Goal: Task Accomplishment & Management: Complete application form

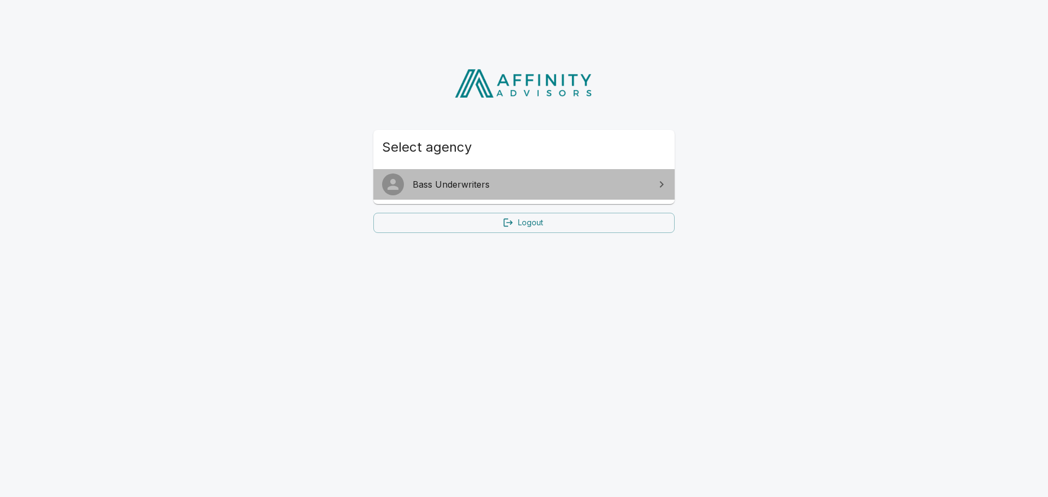
click at [432, 188] on span "Bass Underwriters" at bounding box center [531, 184] width 236 height 13
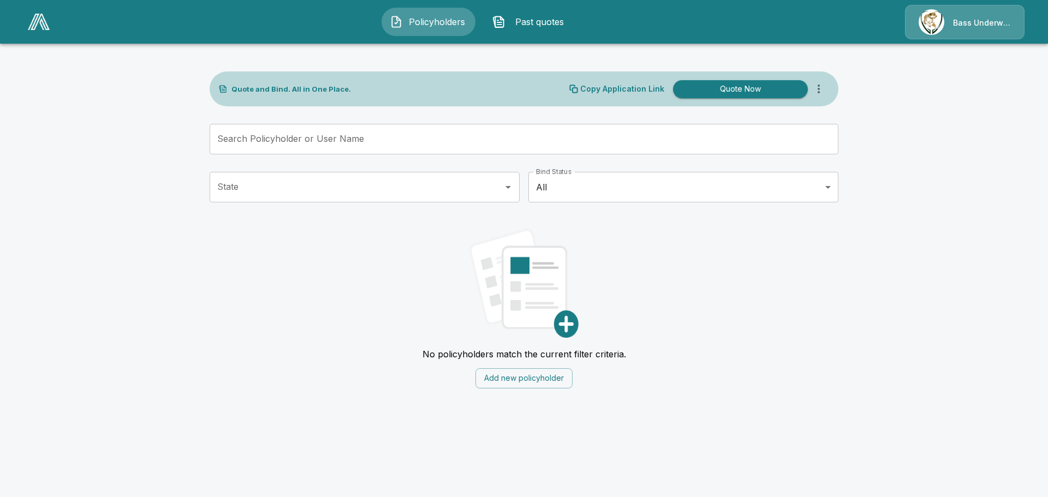
click at [747, 86] on button "Quote Now" at bounding box center [740, 89] width 135 height 18
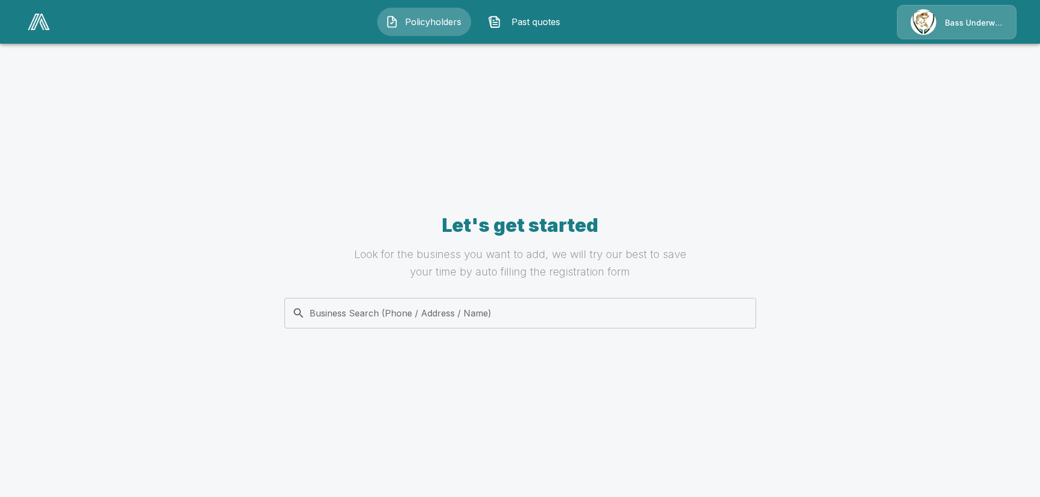
click at [933, 24] on div "Bass Underwriters" at bounding box center [957, 22] width 120 height 34
click at [406, 315] on input "Business Search (Phone / Address / Name)" at bounding box center [518, 313] width 458 height 21
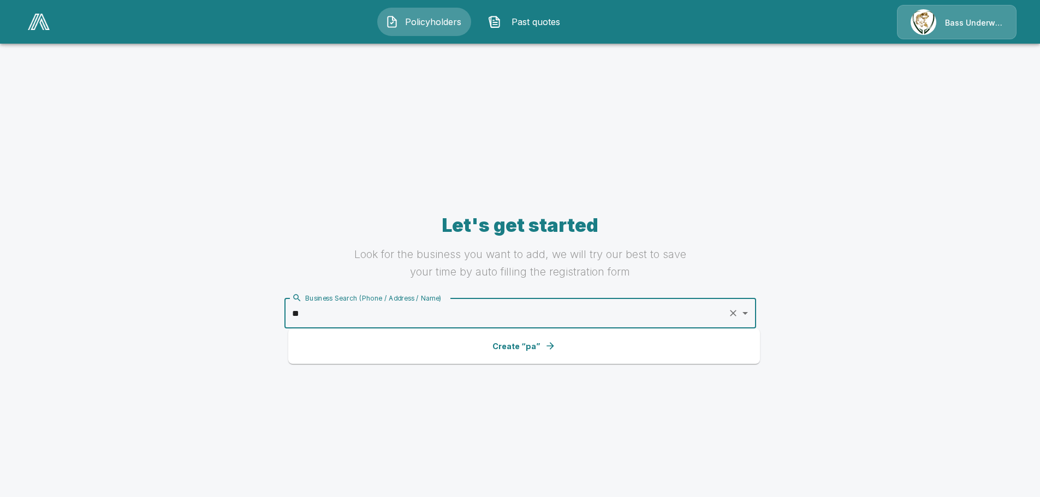
type input "*"
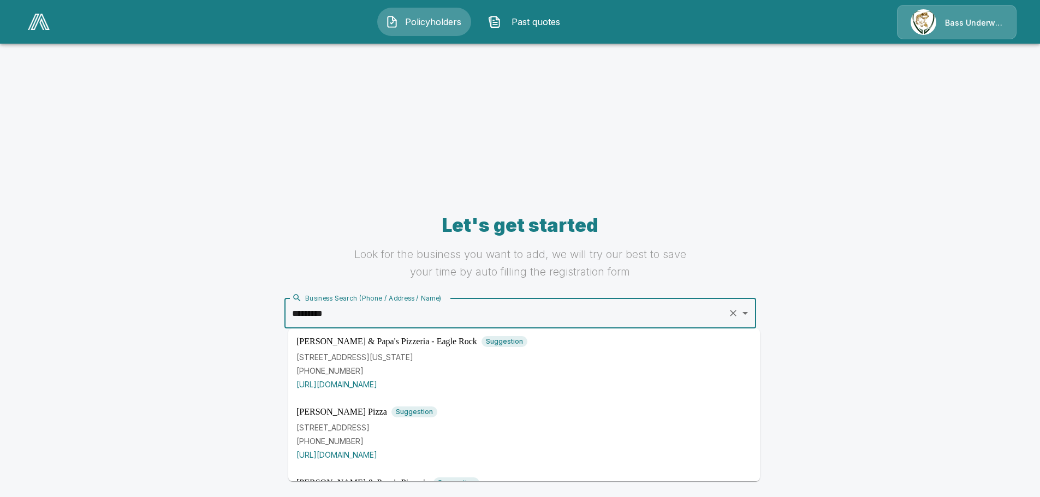
scroll to position [600, 0]
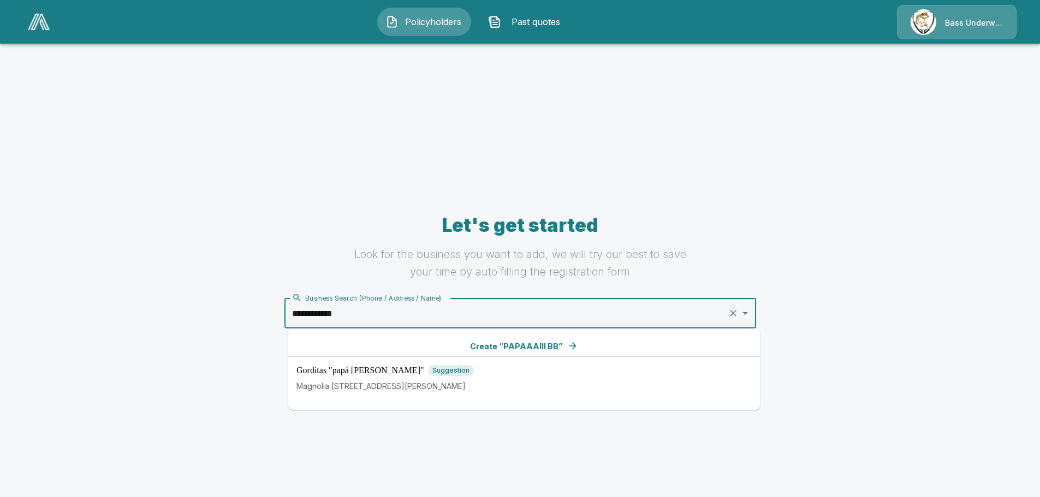
type input "**********"
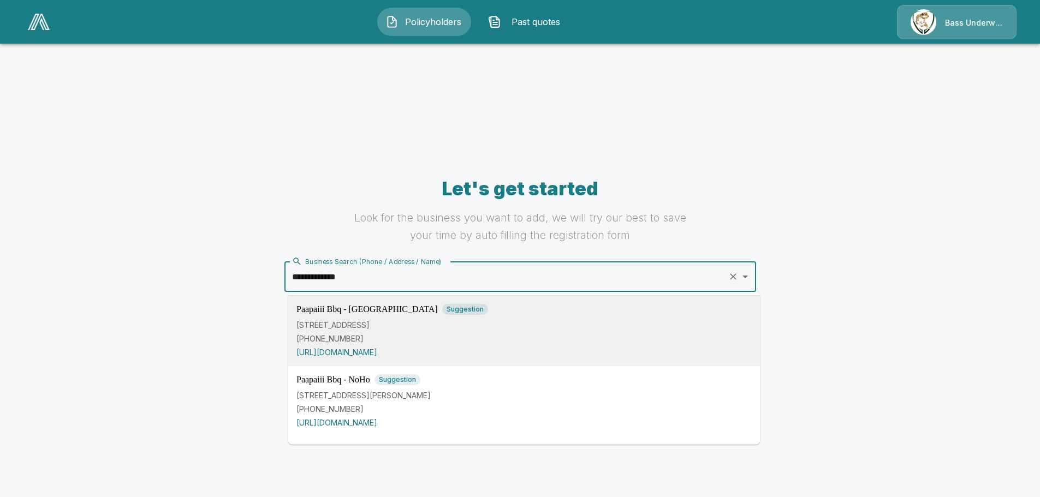
scroll to position [55, 0]
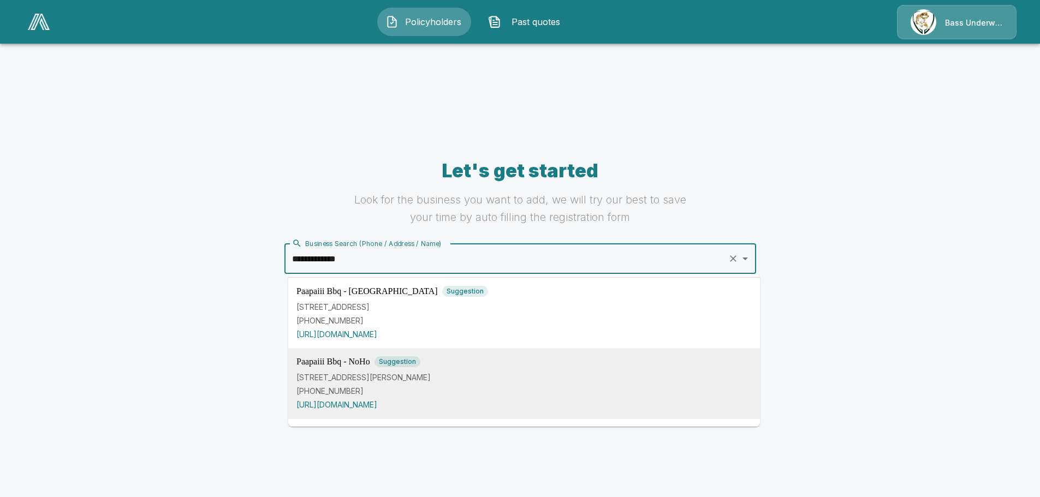
click at [396, 390] on p "(401) 777-0777" at bounding box center [523, 390] width 455 height 11
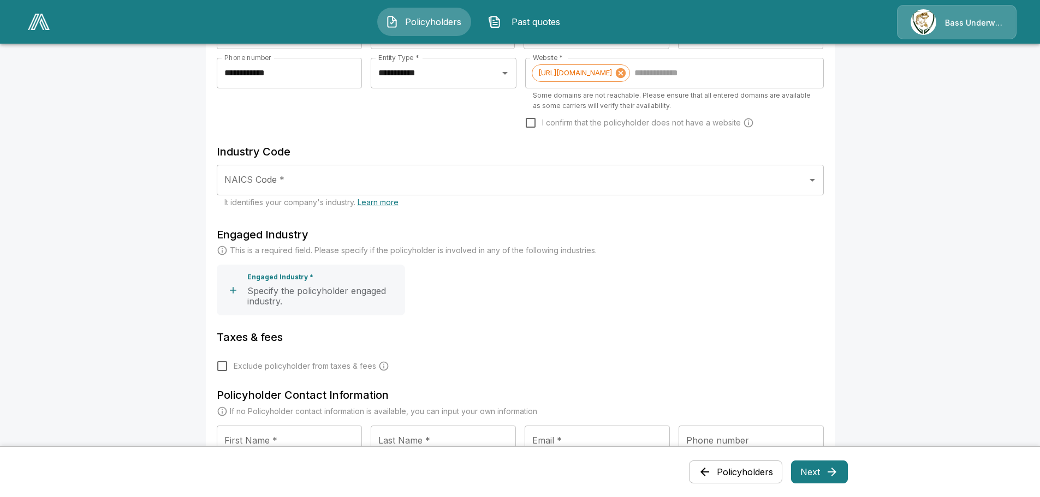
scroll to position [327, 0]
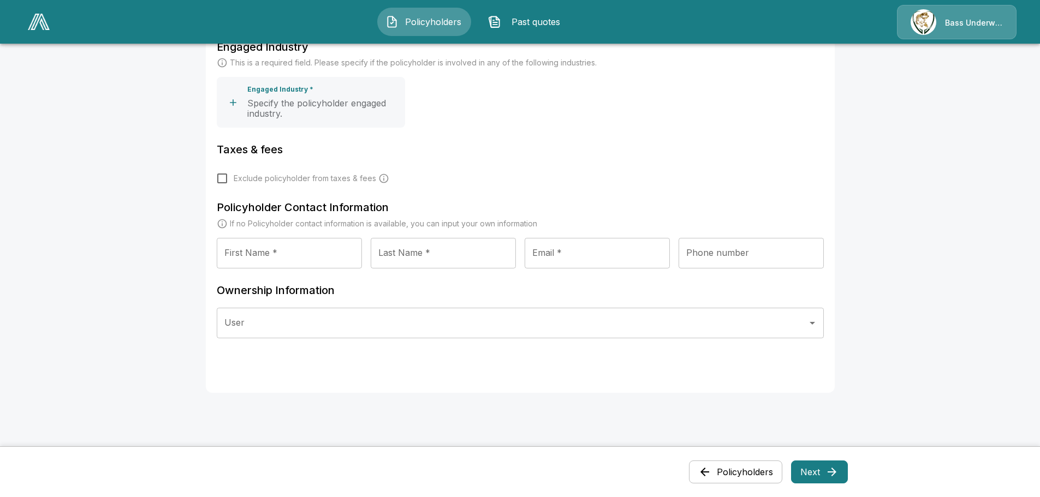
click at [821, 467] on button "Next" at bounding box center [819, 472] width 57 height 23
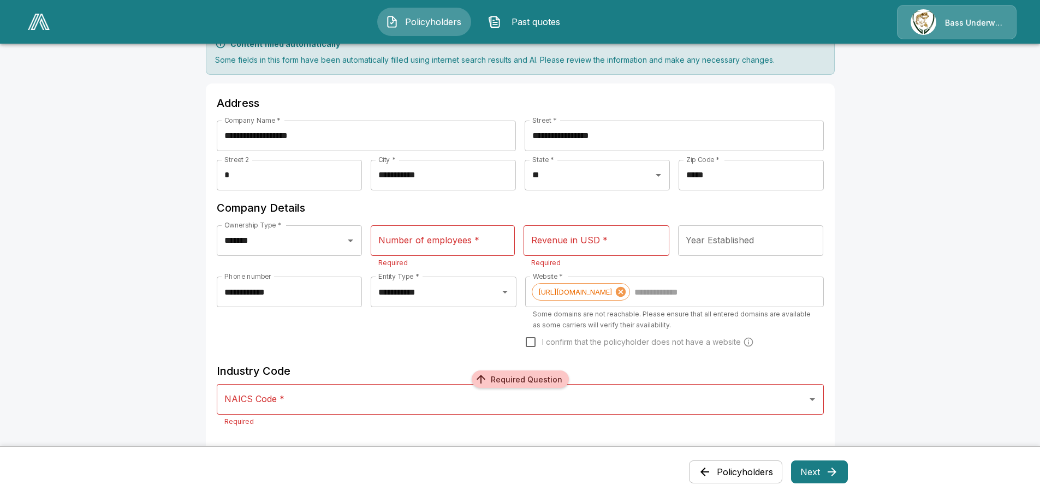
scroll to position [88, 0]
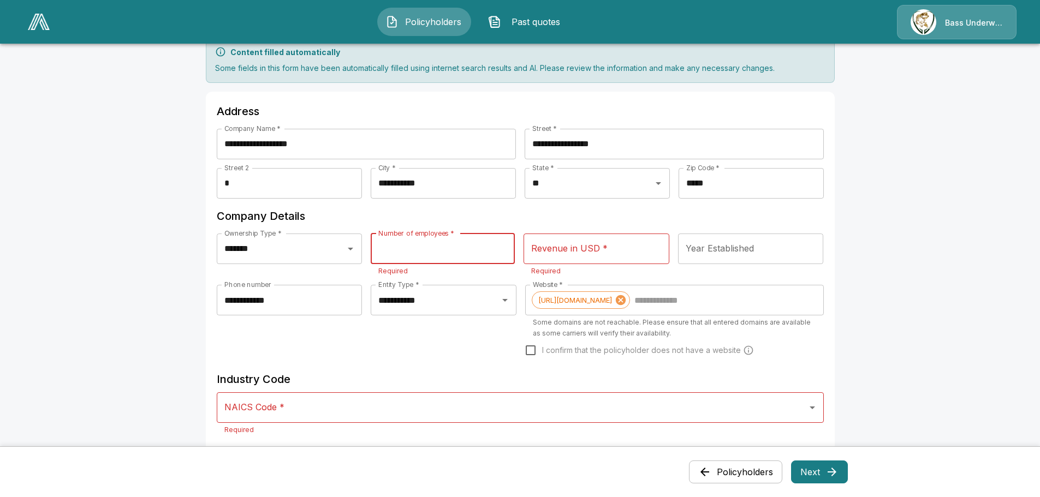
click at [446, 252] on input "Number of employees *" at bounding box center [443, 249] width 144 height 31
type input "*"
click at [536, 257] on input "Revenue in USD *" at bounding box center [596, 249] width 146 height 31
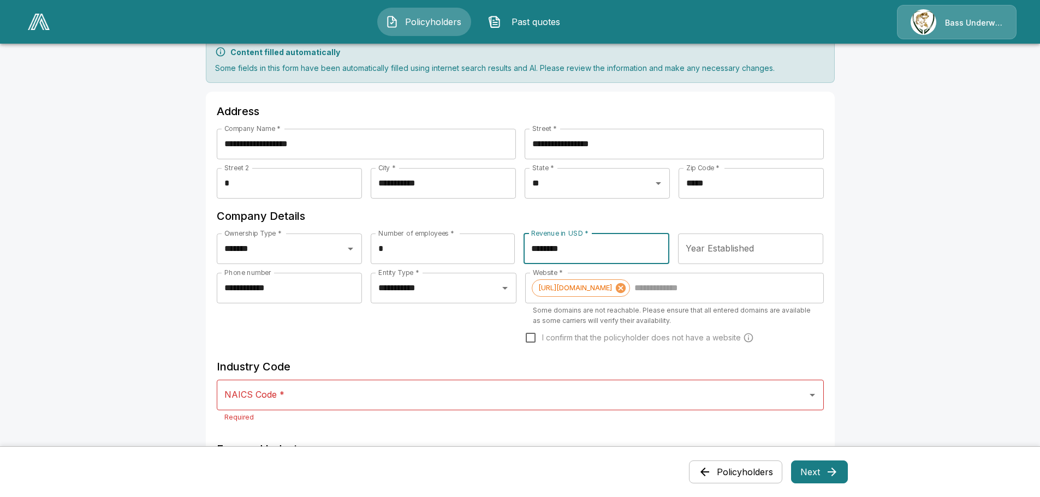
type input "********"
click at [873, 272] on main "**********" at bounding box center [520, 434] width 1040 height 1045
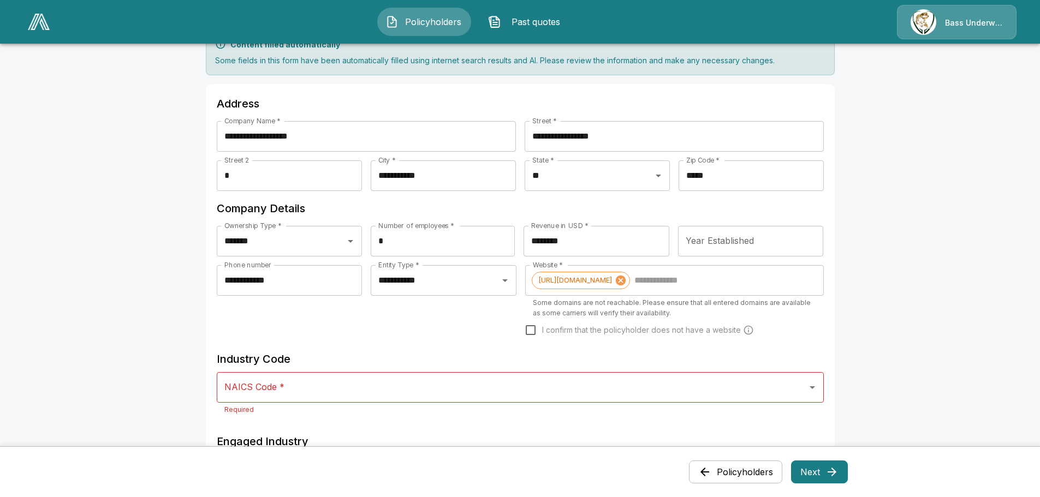
scroll to position [198, 0]
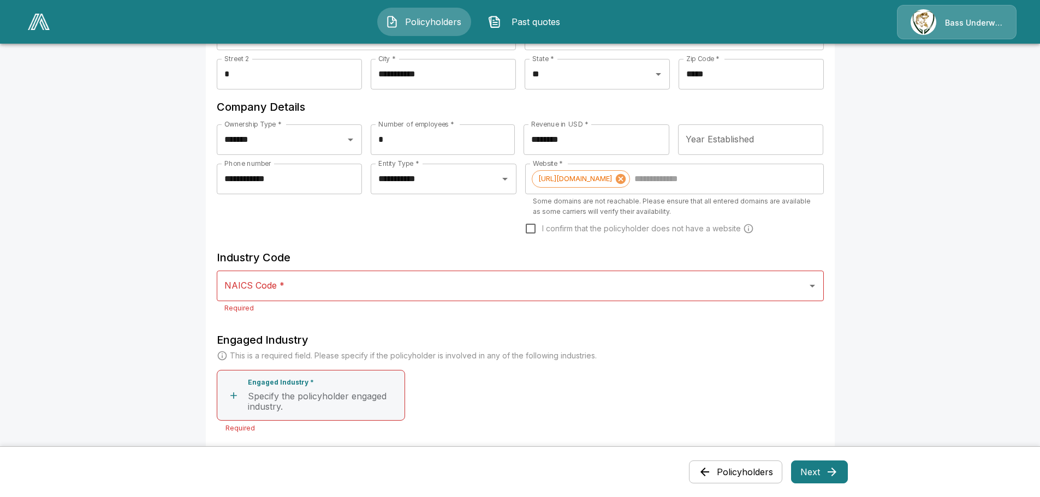
click at [615, 279] on input "NAICS Code *" at bounding box center [512, 286] width 581 height 21
click at [813, 290] on icon "Open" at bounding box center [812, 285] width 13 height 13
click at [814, 290] on icon "Open" at bounding box center [812, 285] width 13 height 13
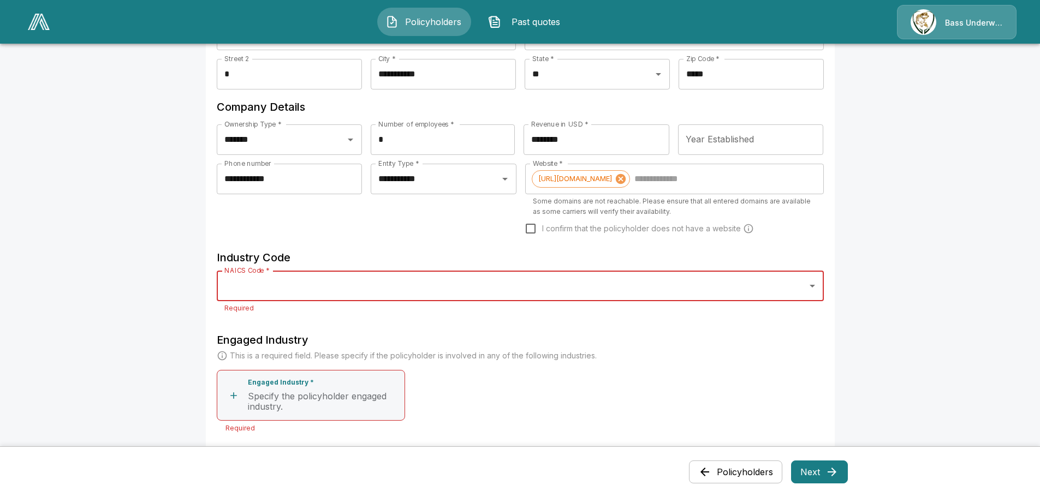
click at [814, 290] on icon "Open" at bounding box center [812, 285] width 13 height 13
click at [342, 320] on div "NAICS Code * NAICS Code * Required" at bounding box center [520, 297] width 607 height 52
click at [329, 294] on input "NAICS Code *" at bounding box center [512, 286] width 581 height 21
click at [282, 288] on div "NAICS Code * NAICS Code * Required" at bounding box center [520, 292] width 607 height 43
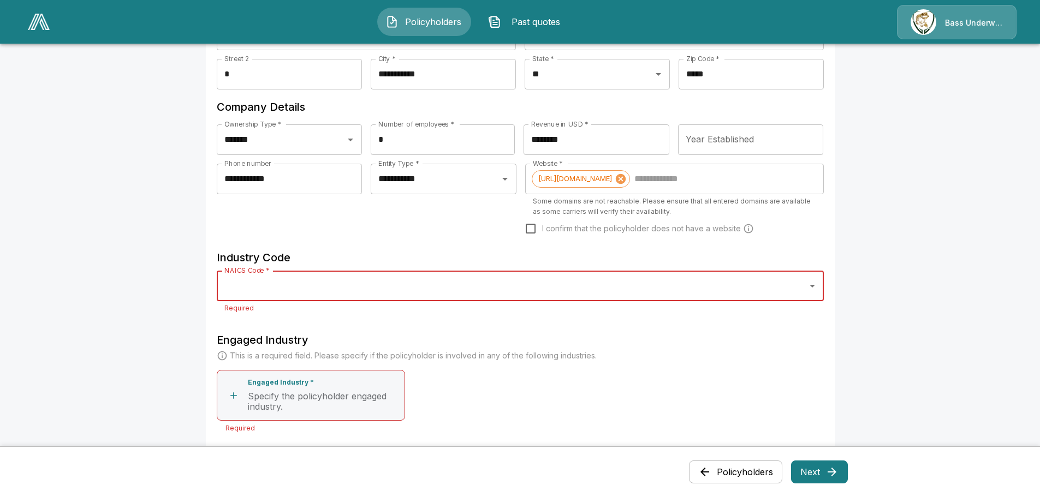
paste input "******"
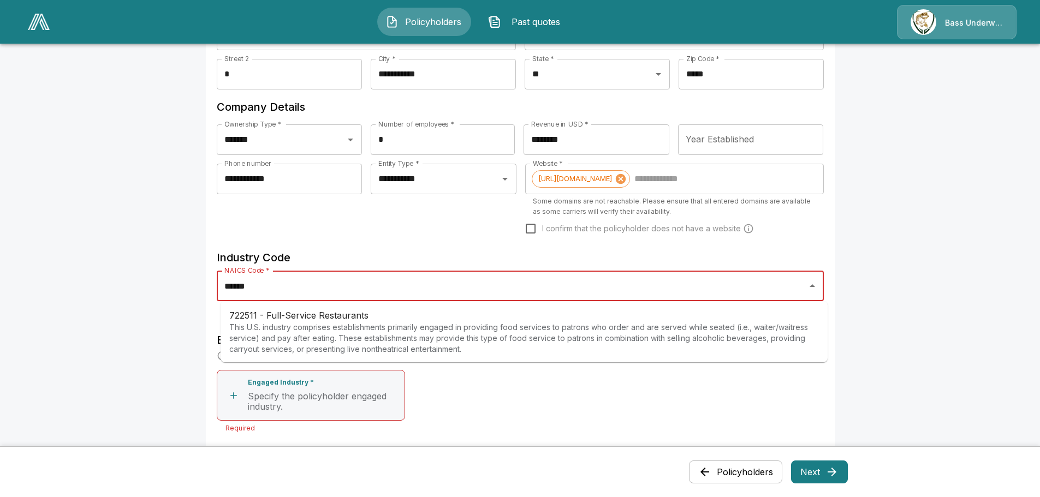
click at [347, 326] on p "This U.S. industry comprises establishments primarily engaged in providing food…" at bounding box center [523, 338] width 589 height 33
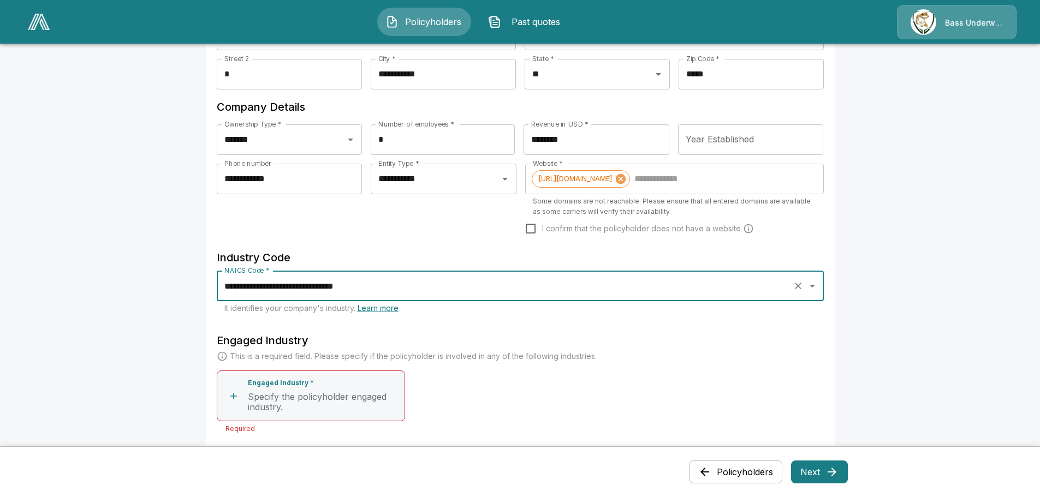
type input "**********"
click at [649, 374] on div "Engaged Industry This is a required field. Please specify if the policyholder i…" at bounding box center [520, 383] width 607 height 103
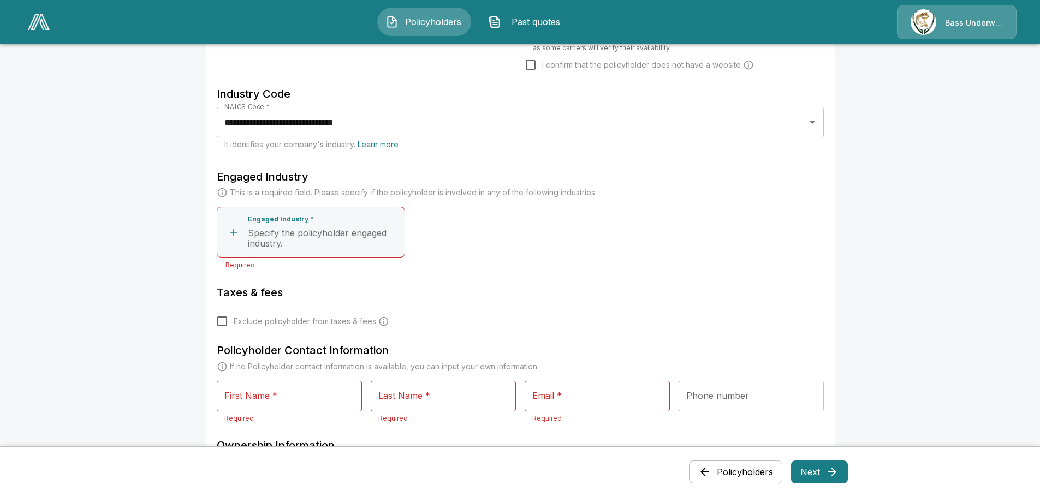
scroll to position [416, 0]
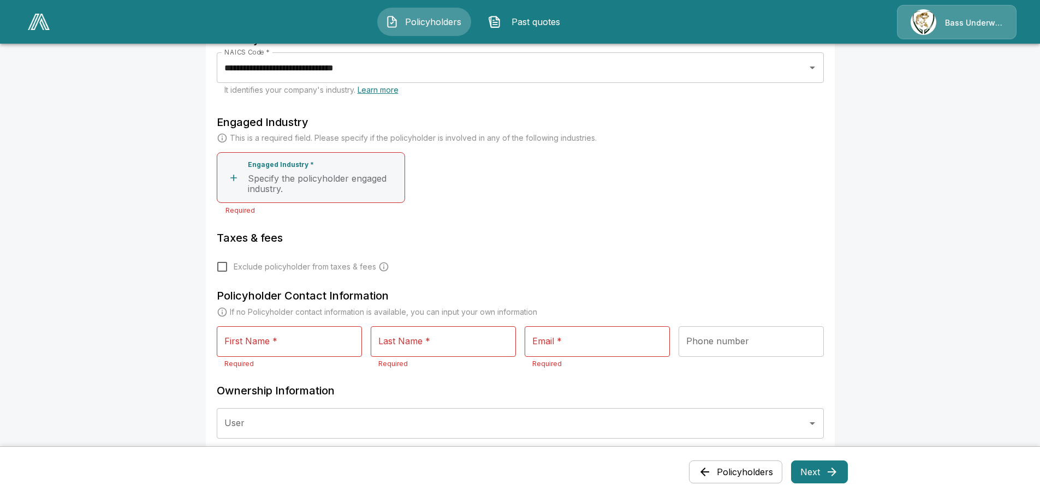
click at [279, 343] on input "First Name *" at bounding box center [289, 341] width 145 height 31
type input "*"
click at [422, 345] on input "Last Name *" at bounding box center [443, 341] width 145 height 31
type input "*"
click at [558, 343] on input "Email *" at bounding box center [596, 341] width 145 height 31
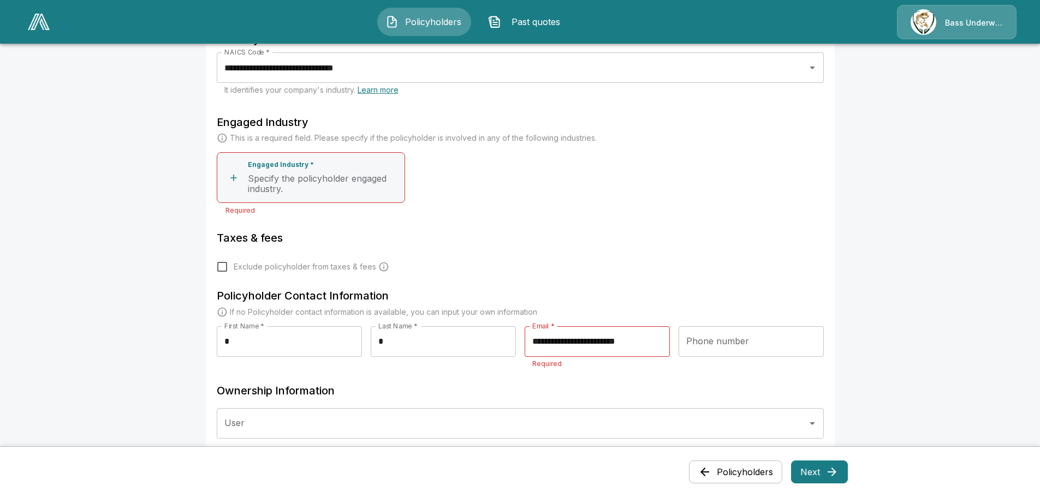
click at [702, 378] on div "**********" at bounding box center [520, 129] width 629 height 730
click at [657, 348] on input "**********" at bounding box center [596, 341] width 145 height 31
drag, startPoint x: 663, startPoint y: 341, endPoint x: 490, endPoint y: 339, distance: 173.6
click at [490, 339] on div "**********" at bounding box center [520, 352] width 607 height 52
type input "**********"
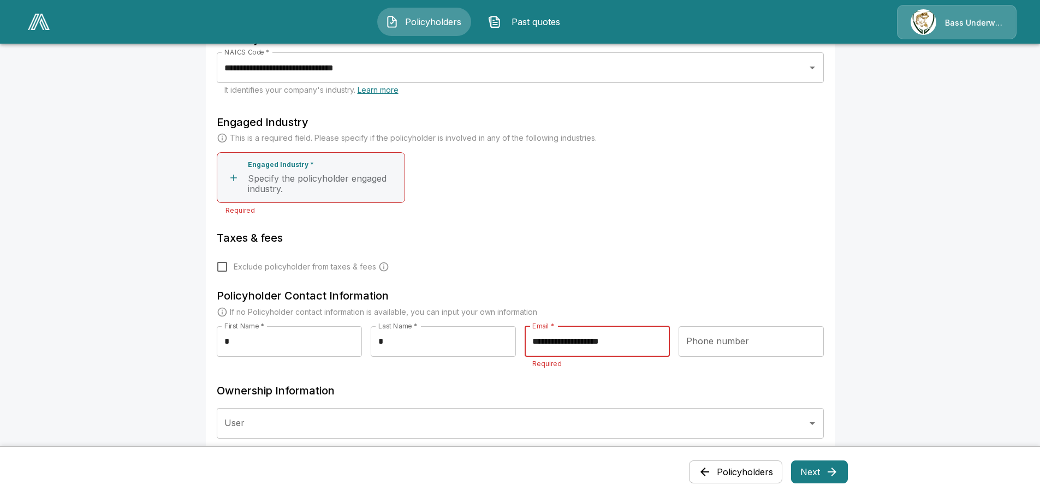
click at [661, 219] on div "Engaged Industry This is a required field. Please specify if the policyholder i…" at bounding box center [520, 167] width 607 height 124
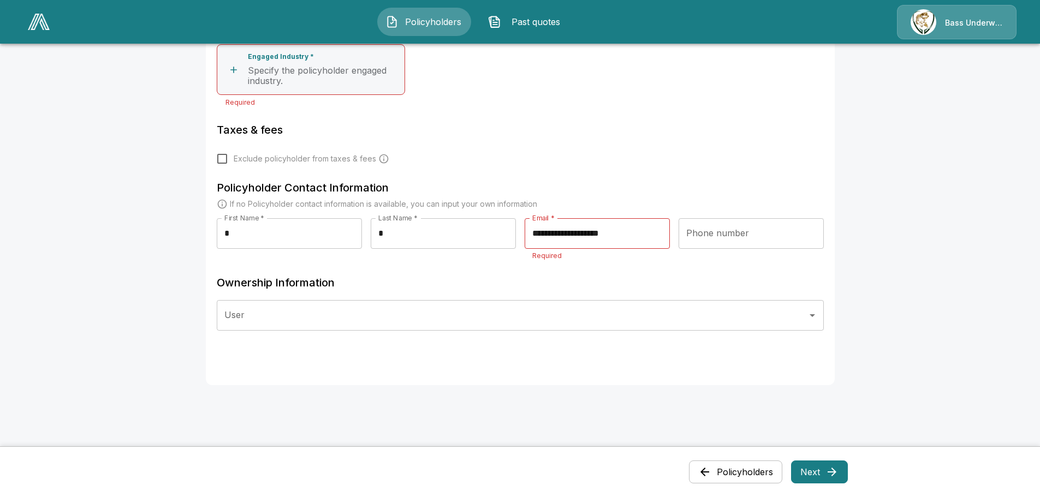
scroll to position [525, 0]
click at [619, 289] on h6 "Ownership Information" at bounding box center [520, 281] width 607 height 17
click at [652, 232] on input "**********" at bounding box center [596, 232] width 145 height 31
click at [647, 255] on p "Required" at bounding box center [597, 254] width 130 height 11
click at [529, 236] on input "**********" at bounding box center [596, 232] width 145 height 31
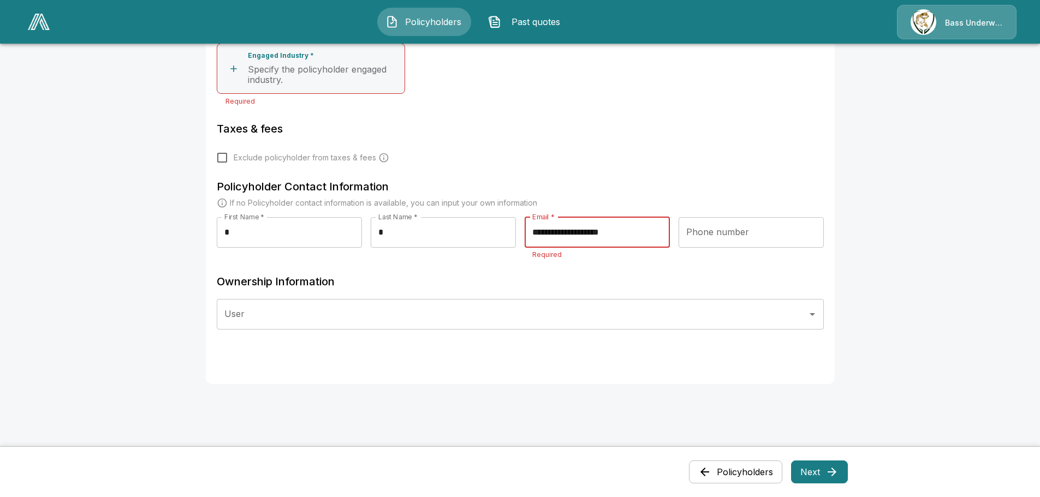
drag, startPoint x: 529, startPoint y: 236, endPoint x: 644, endPoint y: 234, distance: 115.2
click at [644, 234] on input "**********" at bounding box center [596, 232] width 145 height 31
type input "**********"
click at [629, 353] on div "**********" at bounding box center [520, 20] width 629 height 730
click at [524, 314] on input "User" at bounding box center [512, 314] width 581 height 21
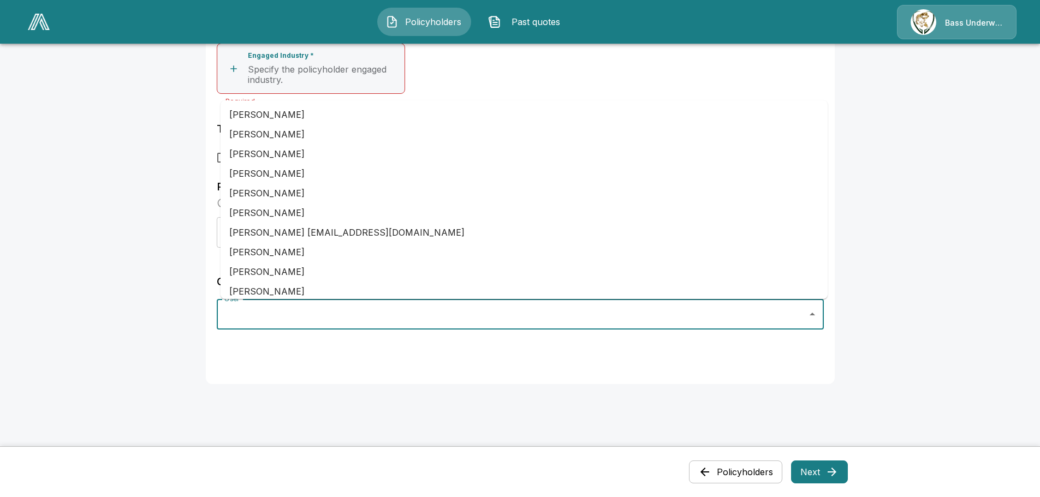
click at [524, 314] on input "User" at bounding box center [512, 314] width 581 height 21
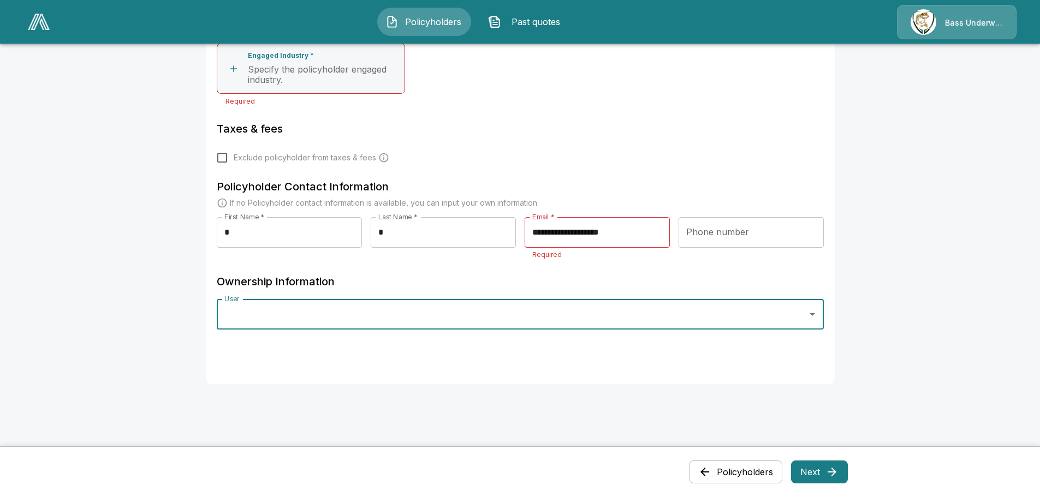
click at [806, 475] on button "Next" at bounding box center [819, 472] width 57 height 23
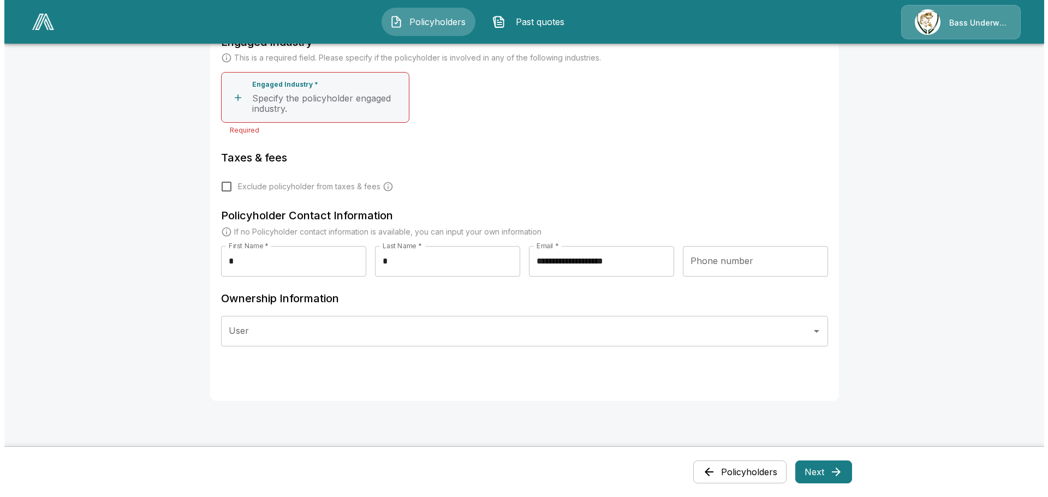
scroll to position [427, 0]
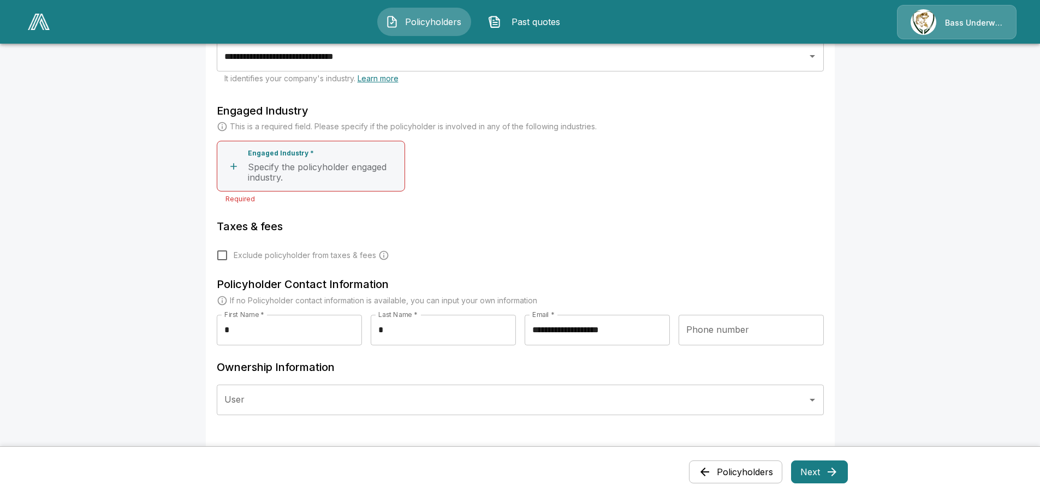
click at [261, 174] on p "Specify the policyholder engaged industry." at bounding box center [324, 172] width 152 height 21
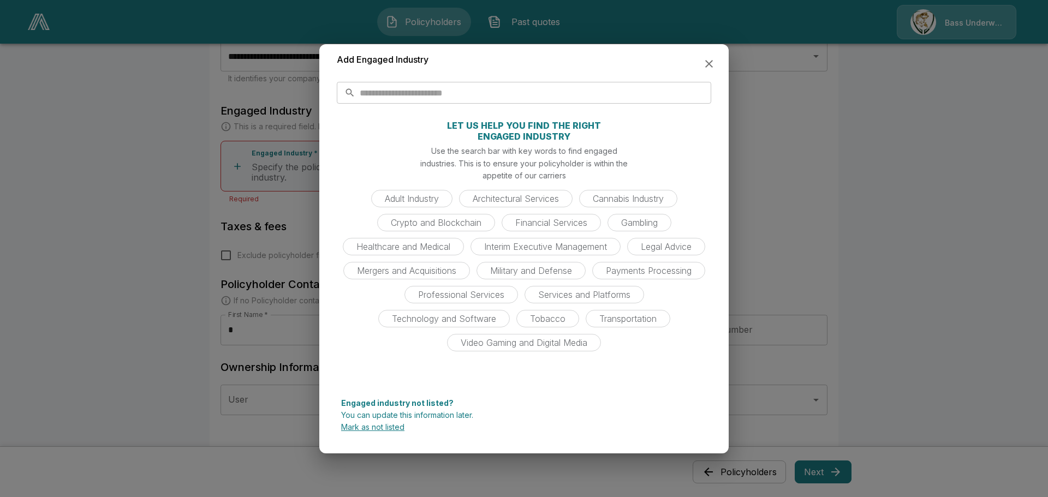
click at [455, 92] on input "text" at bounding box center [535, 93] width 351 height 22
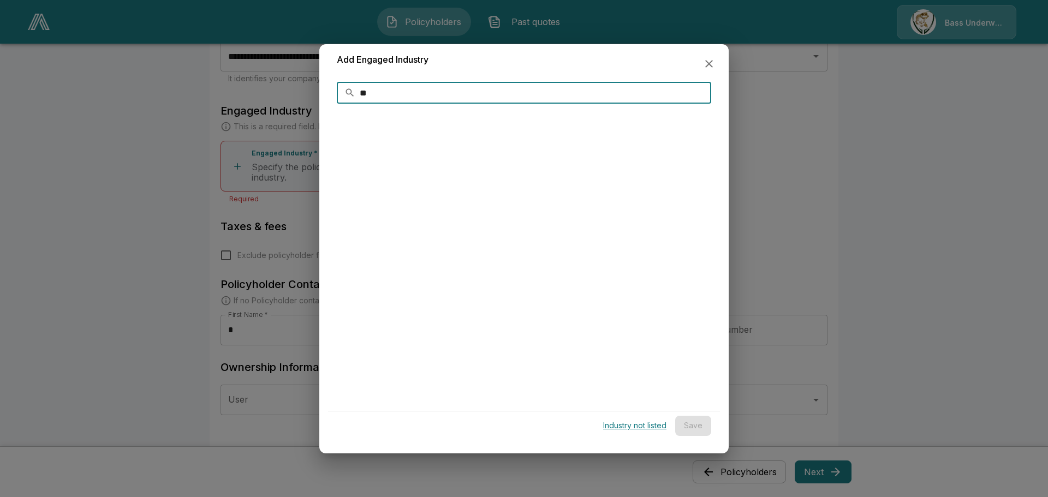
type input "*"
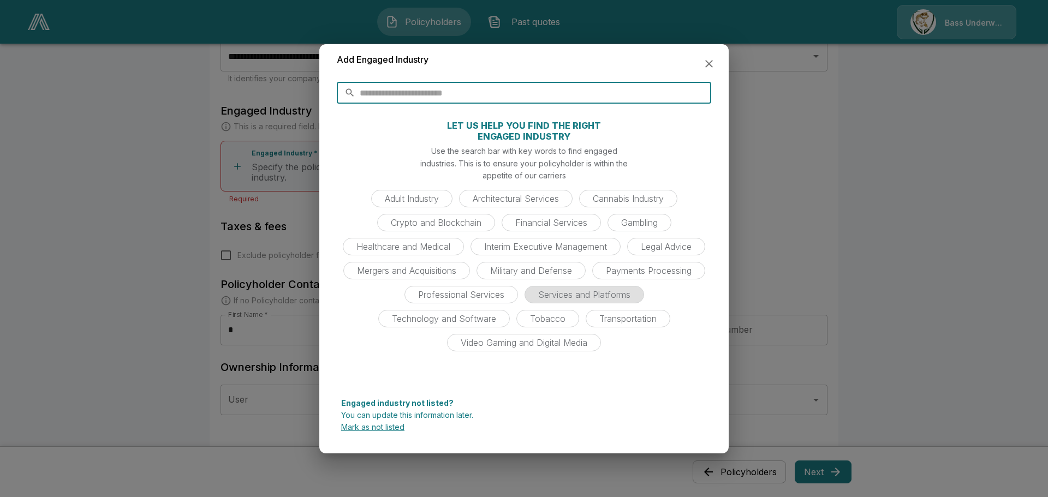
click at [553, 298] on span "Services and Platforms" at bounding box center [584, 294] width 105 height 11
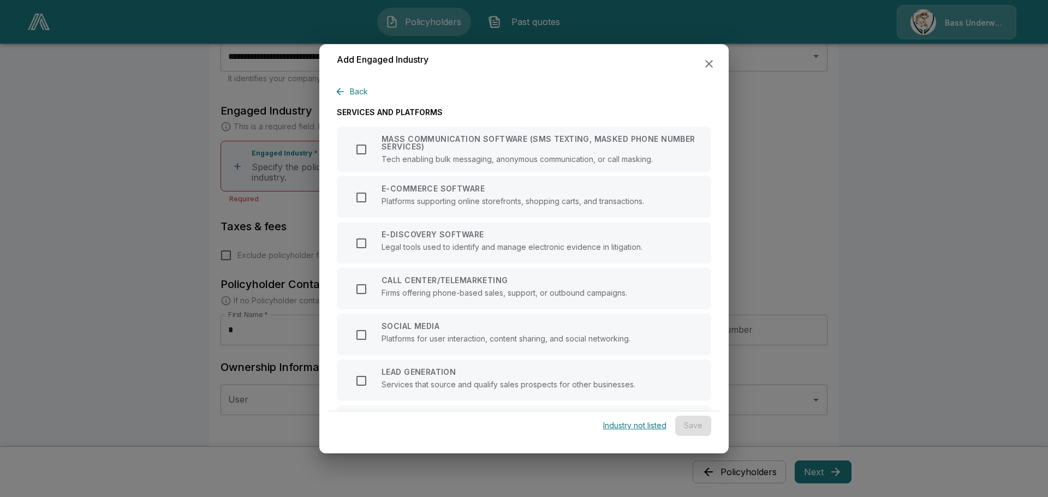
click at [711, 63] on icon "button" at bounding box center [708, 63] width 13 height 13
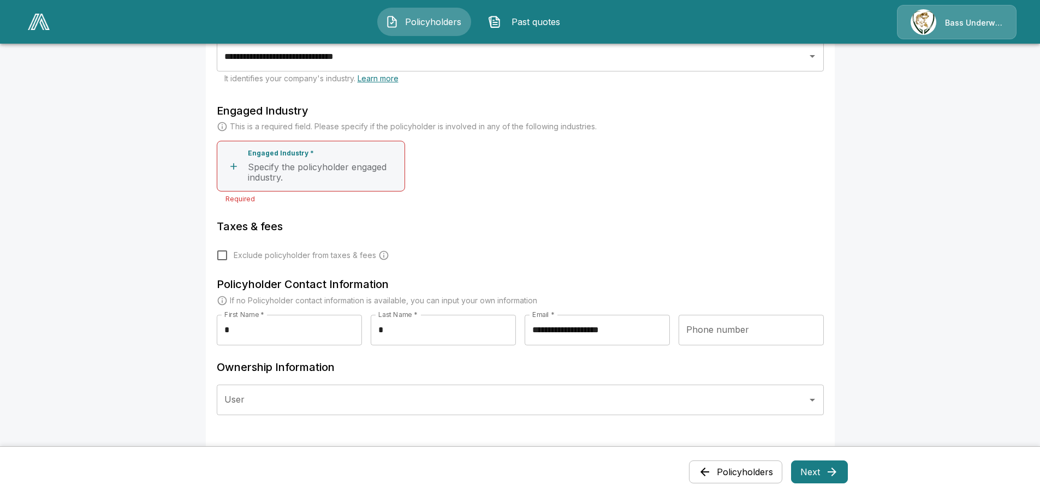
click at [329, 164] on p "Specify the policyholder engaged industry." at bounding box center [324, 172] width 152 height 21
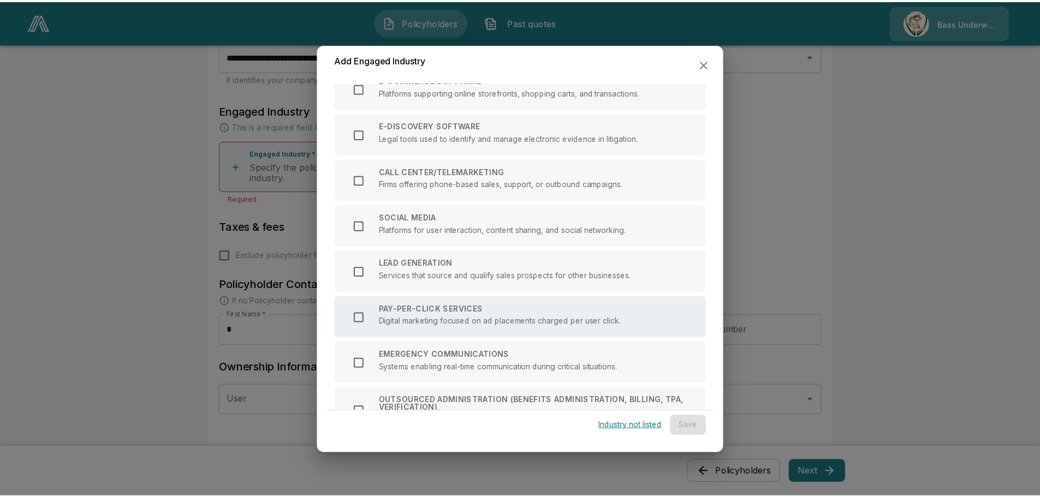
scroll to position [55, 0]
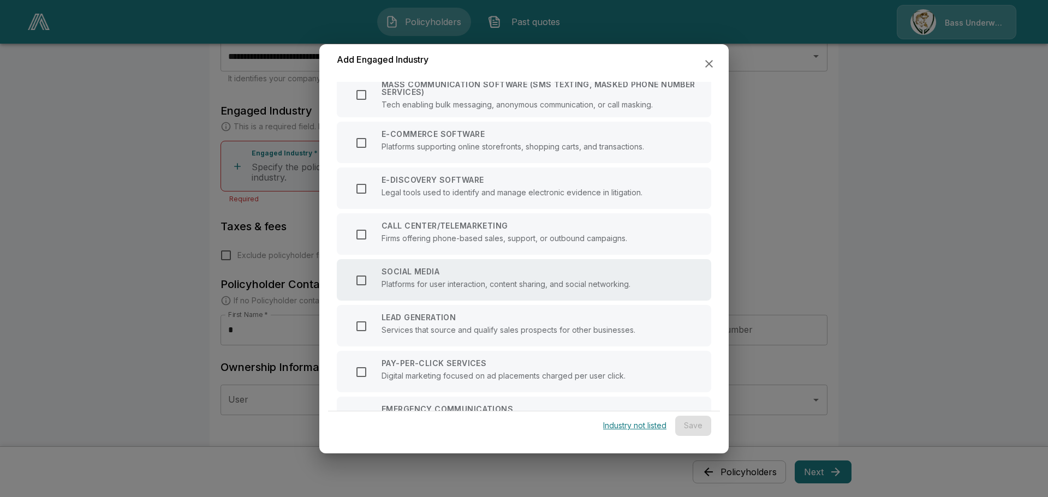
click at [430, 289] on div "SOCIAL MEDIA Platforms for user interaction, content sharing, and social networ…" at bounding box center [505, 280] width 249 height 24
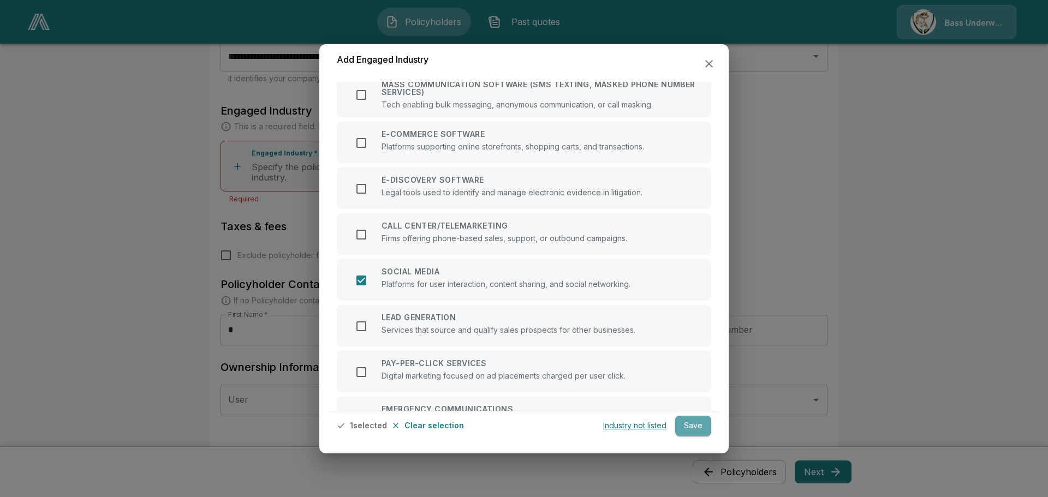
click at [692, 426] on button "Save" at bounding box center [693, 426] width 36 height 20
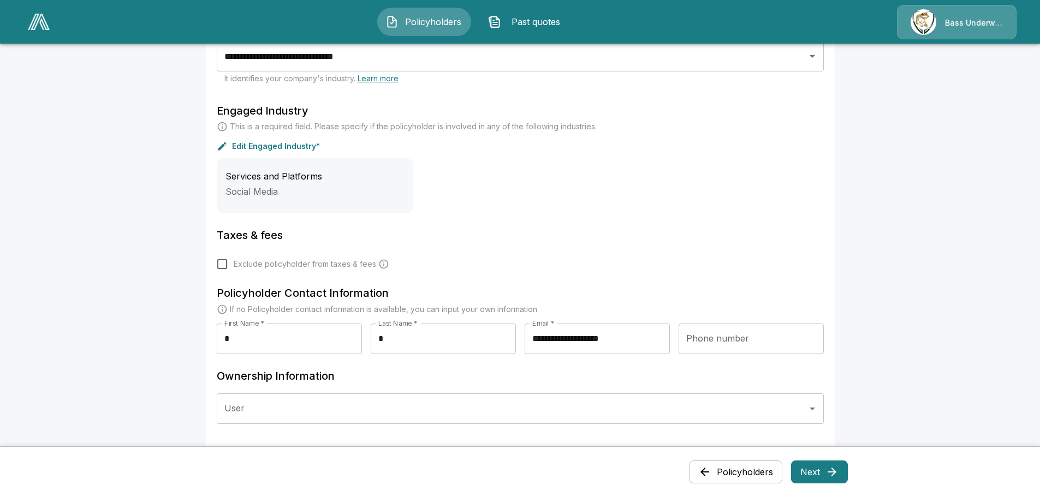
click at [832, 470] on icon "button" at bounding box center [831, 472] width 13 height 13
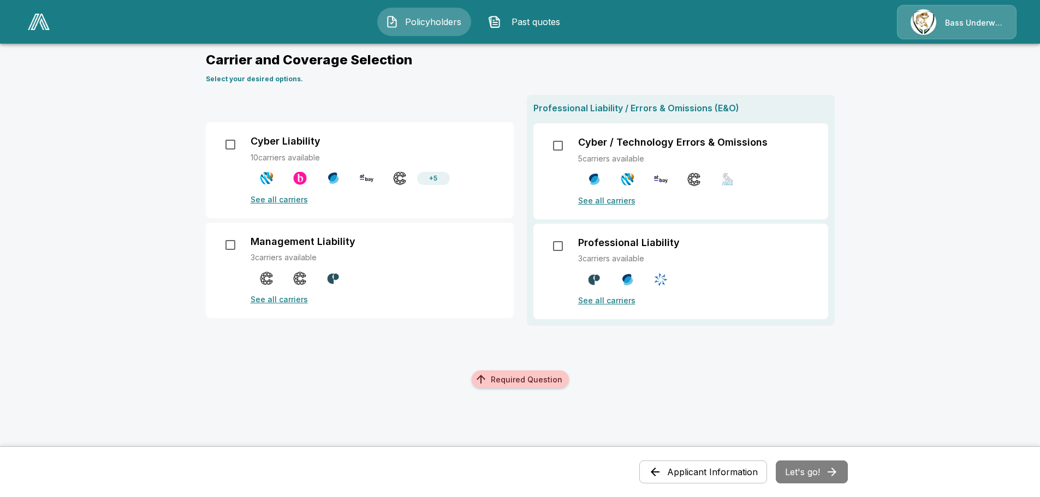
scroll to position [0, 0]
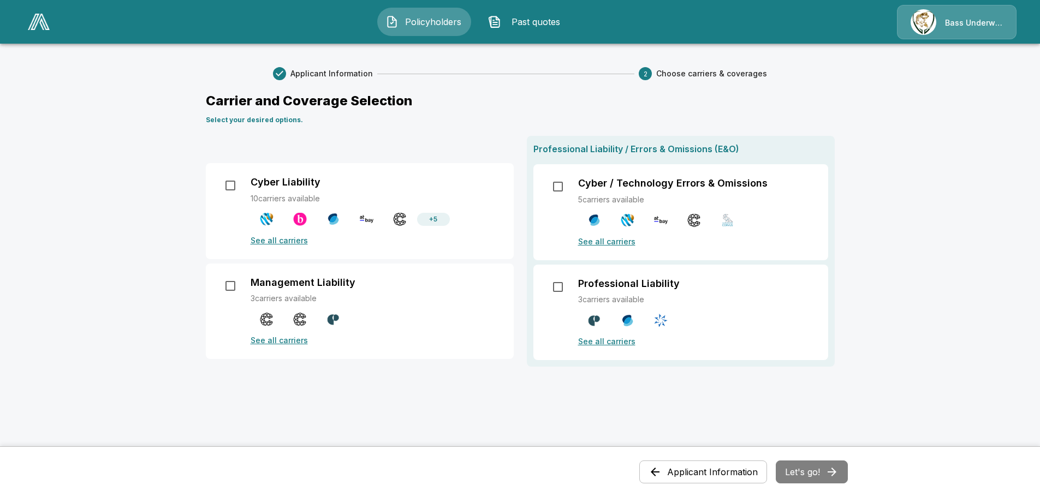
click at [625, 287] on p "Professional Liability" at bounding box center [629, 284] width 102 height 12
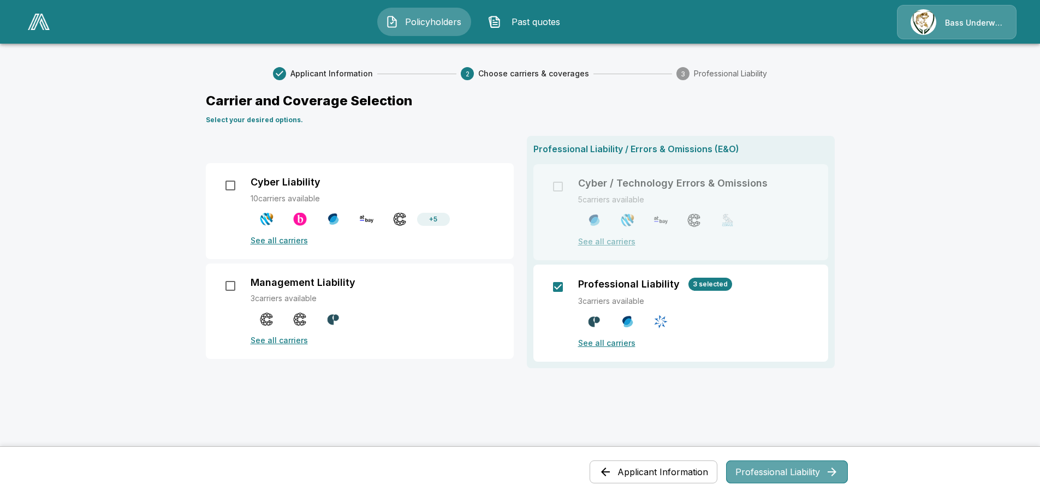
click at [783, 467] on button "Professional Liability" at bounding box center [787, 472] width 122 height 23
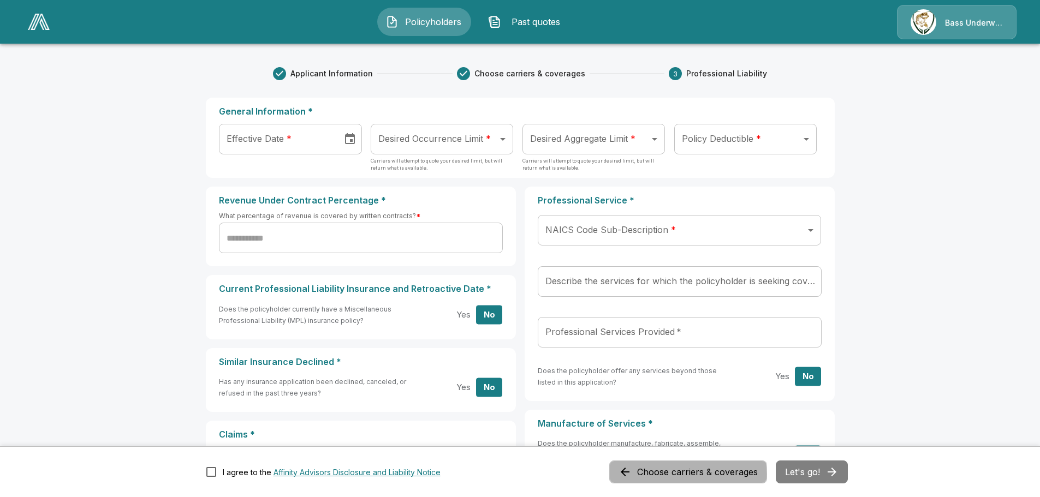
click at [646, 474] on button "Choose carriers & coverages" at bounding box center [688, 472] width 158 height 23
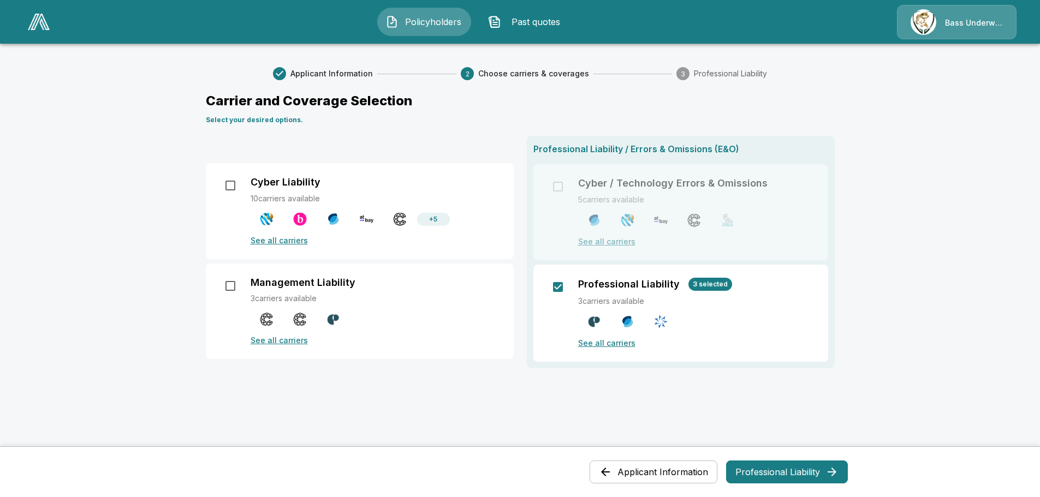
click at [646, 474] on button "Applicant Information" at bounding box center [653, 472] width 128 height 23
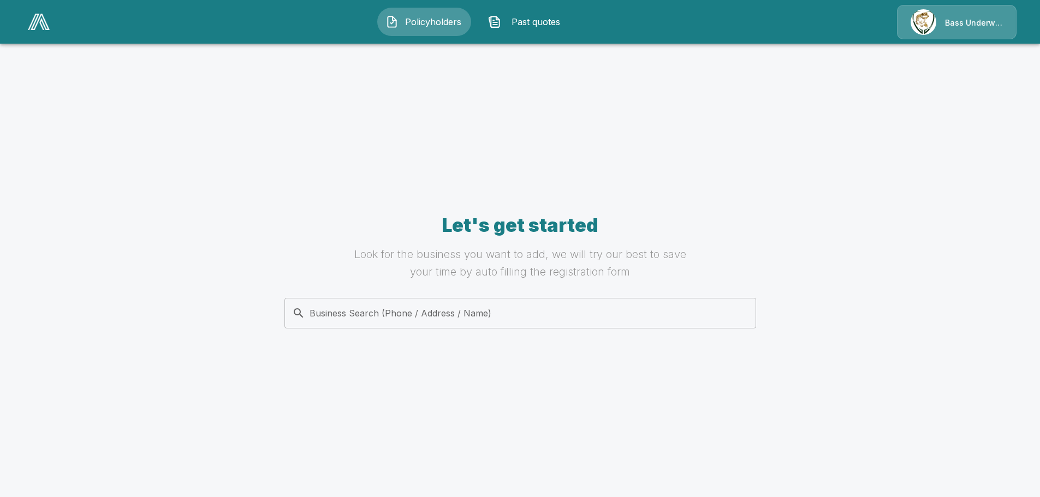
click at [342, 87] on div "Let's get started Look for the business you want to add, we will try our best t…" at bounding box center [520, 280] width 629 height 398
click at [402, 327] on div "Business Search (Phone / Address / Name)" at bounding box center [520, 313] width 472 height 31
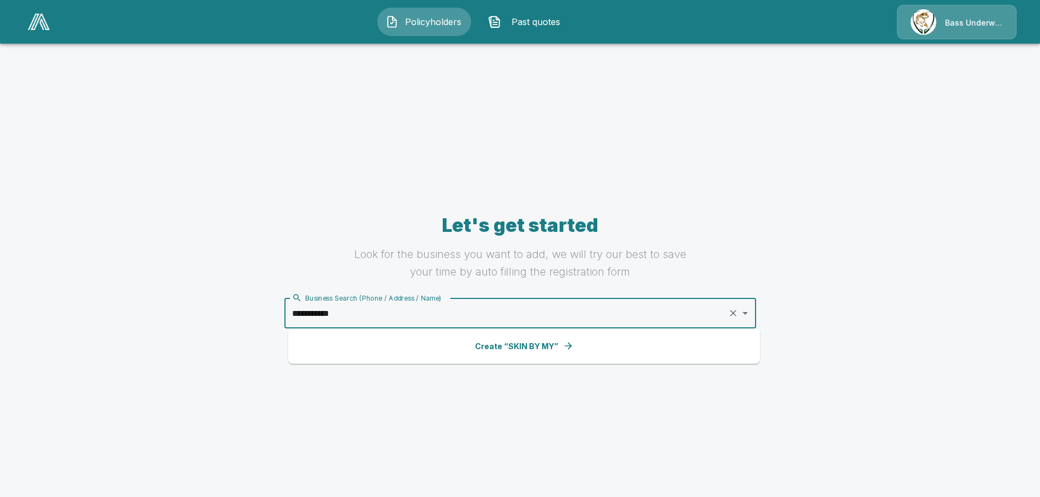
type input "**********"
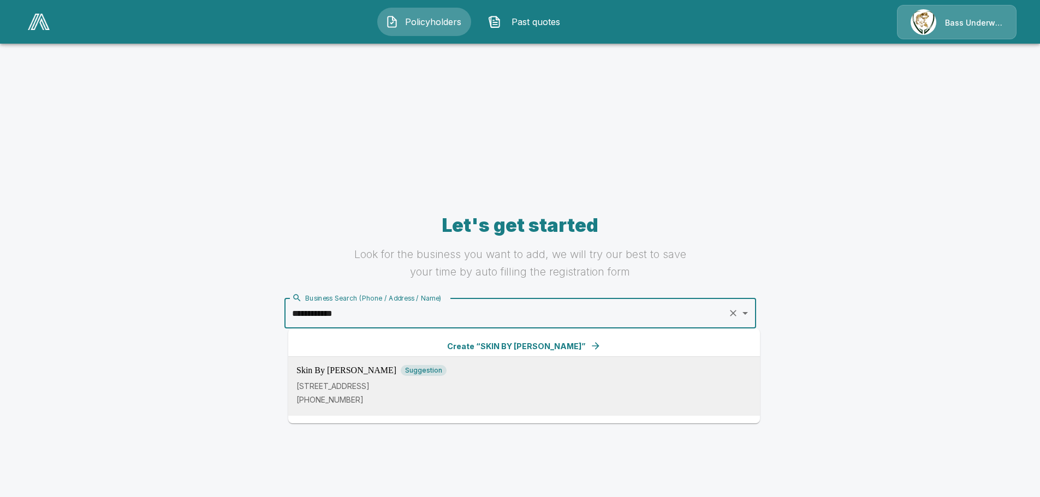
click at [362, 378] on div "Skin By Myra Suggestion 11945 Stagg St, North Hollywood, CA 91605, USA (818) 72…" at bounding box center [523, 385] width 455 height 40
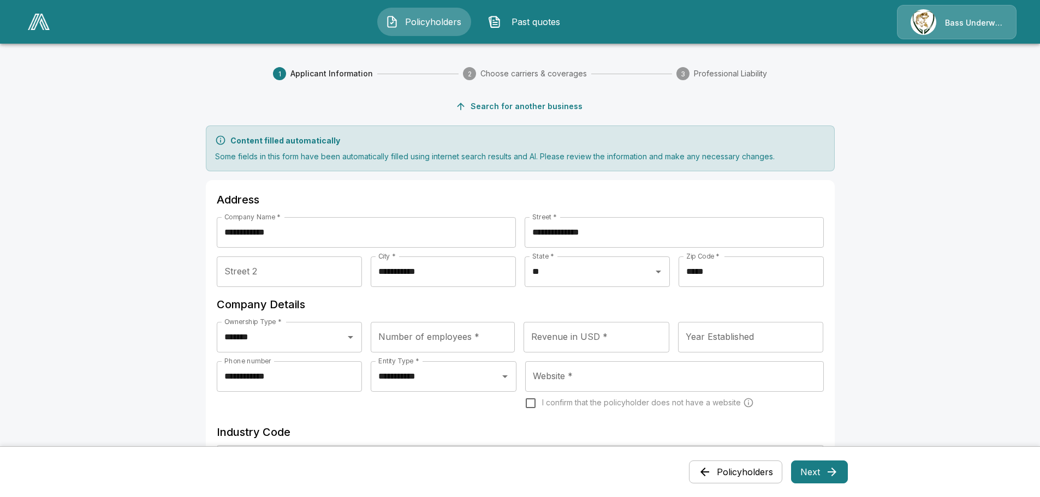
click at [739, 472] on button "Policyholders" at bounding box center [735, 472] width 93 height 23
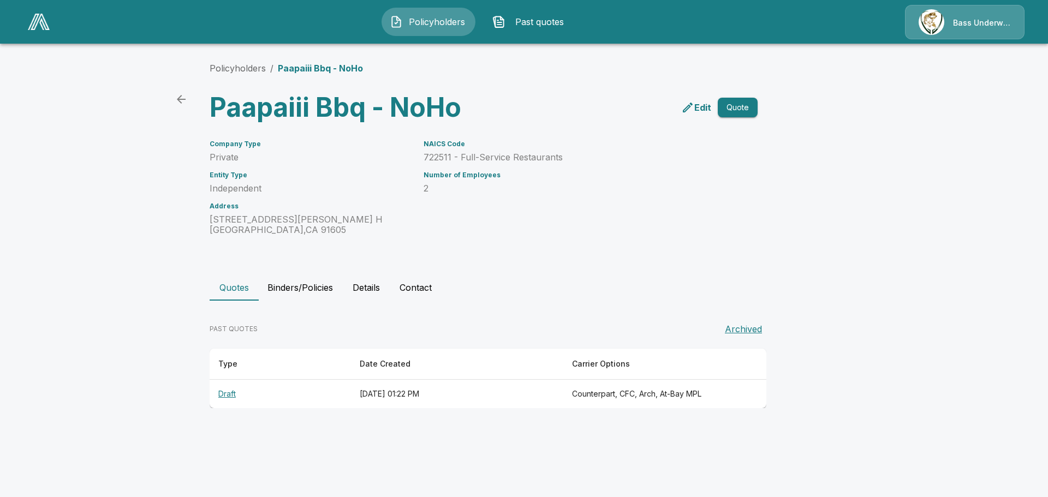
click at [696, 109] on p "Edit" at bounding box center [702, 107] width 17 height 13
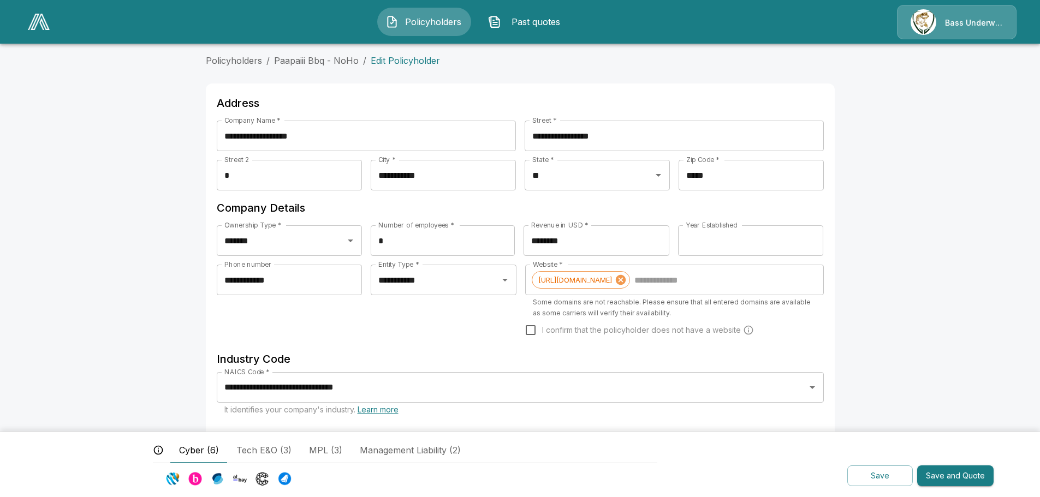
click at [38, 20] on img at bounding box center [39, 22] width 22 height 16
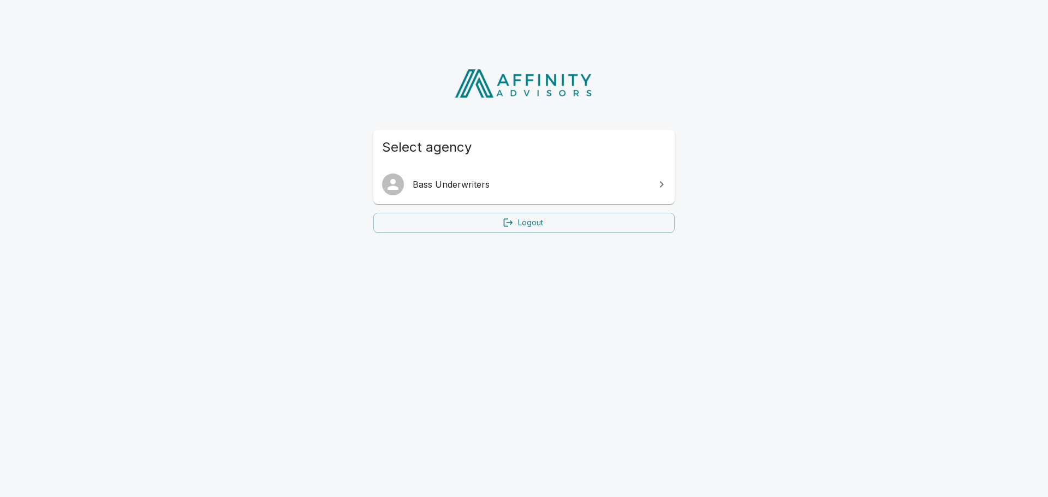
click at [439, 189] on span "Bass Underwriters" at bounding box center [531, 184] width 236 height 13
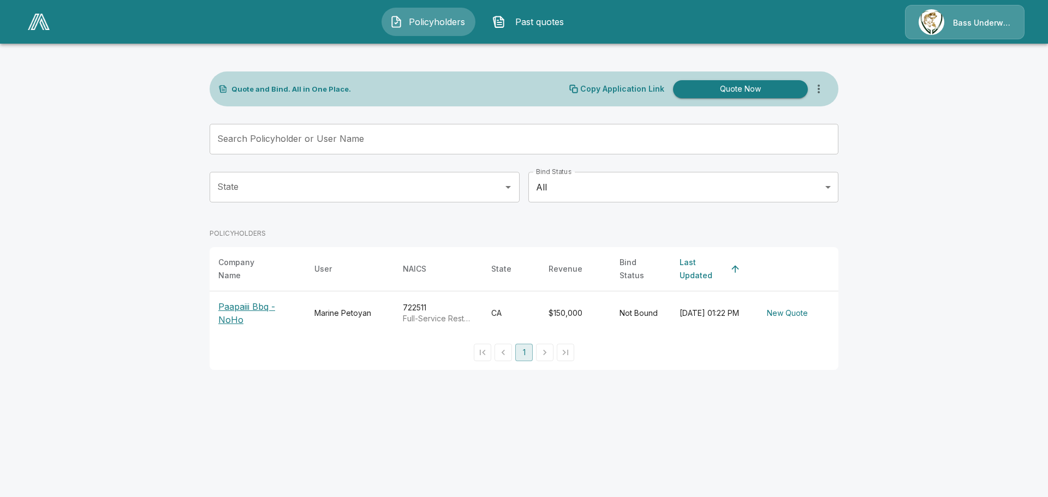
drag, startPoint x: 790, startPoint y: 325, endPoint x: 772, endPoint y: 331, distance: 18.5
click at [772, 331] on div "Company Name User NAICS State Revenue Bind Status Last Updated Paapaiii Bbq - N…" at bounding box center [524, 308] width 629 height 123
drag, startPoint x: 246, startPoint y: 327, endPoint x: 234, endPoint y: 327, distance: 12.0
click at [234, 327] on th "Paapaiii Bbq - NoHo" at bounding box center [258, 313] width 96 height 44
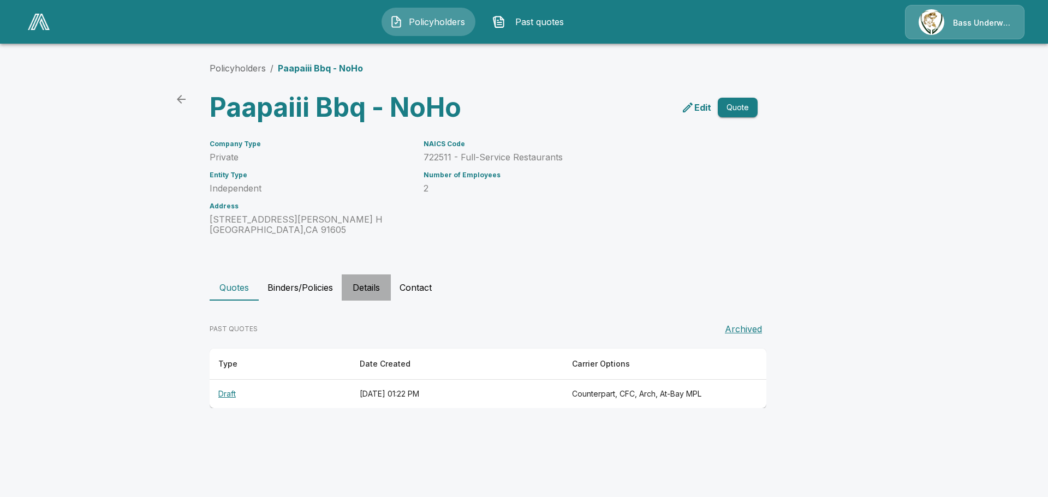
click at [367, 290] on button "Details" at bounding box center [366, 288] width 49 height 26
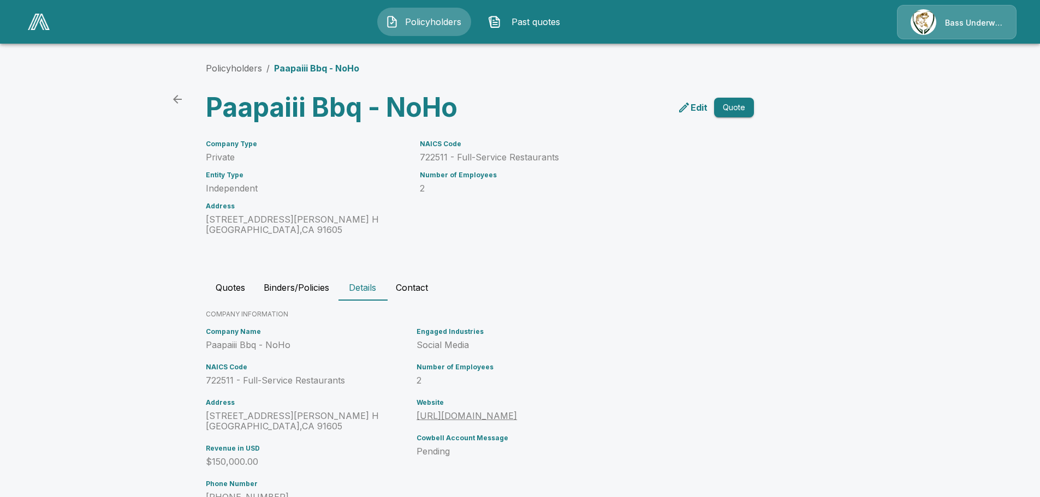
click at [236, 283] on button "Quotes" at bounding box center [230, 288] width 49 height 26
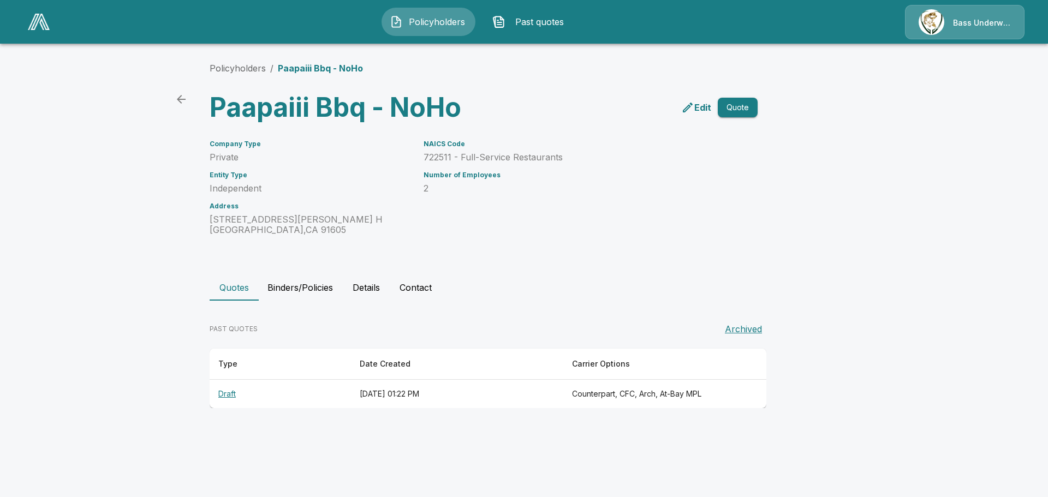
click at [230, 396] on th "Draft" at bounding box center [280, 394] width 141 height 29
click at [699, 105] on p "Edit" at bounding box center [702, 107] width 17 height 13
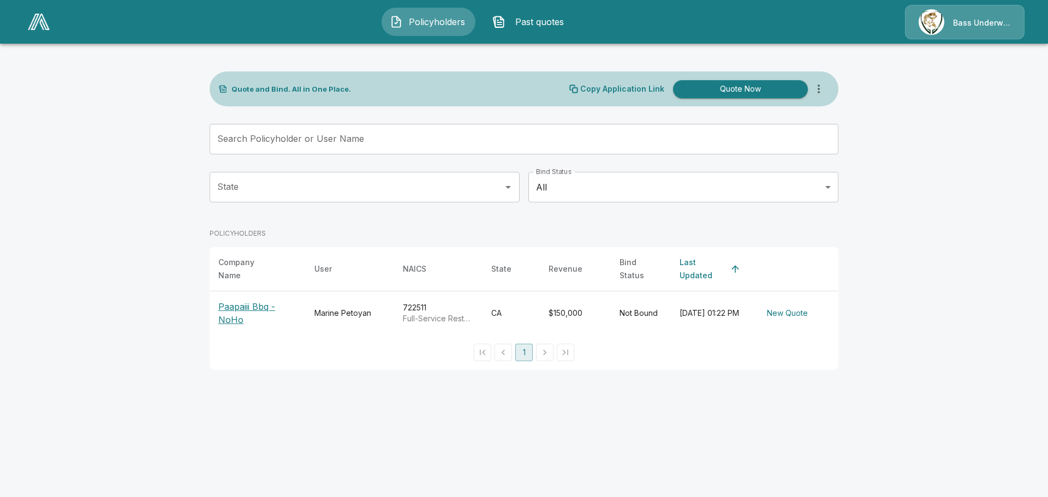
drag, startPoint x: 692, startPoint y: 329, endPoint x: 661, endPoint y: 325, distance: 31.4
click at [661, 325] on td "Not Bound" at bounding box center [641, 313] width 60 height 44
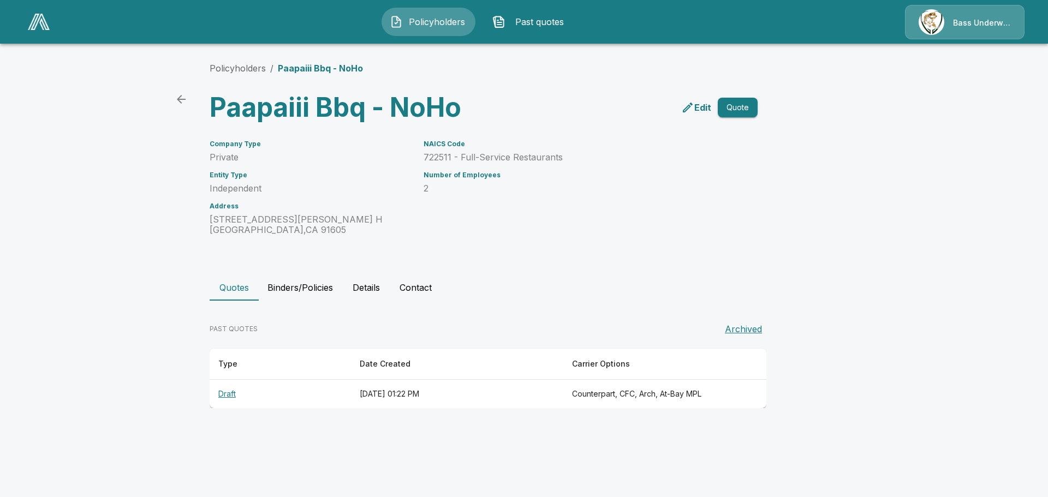
click at [755, 330] on button "Archived" at bounding box center [743, 329] width 46 height 22
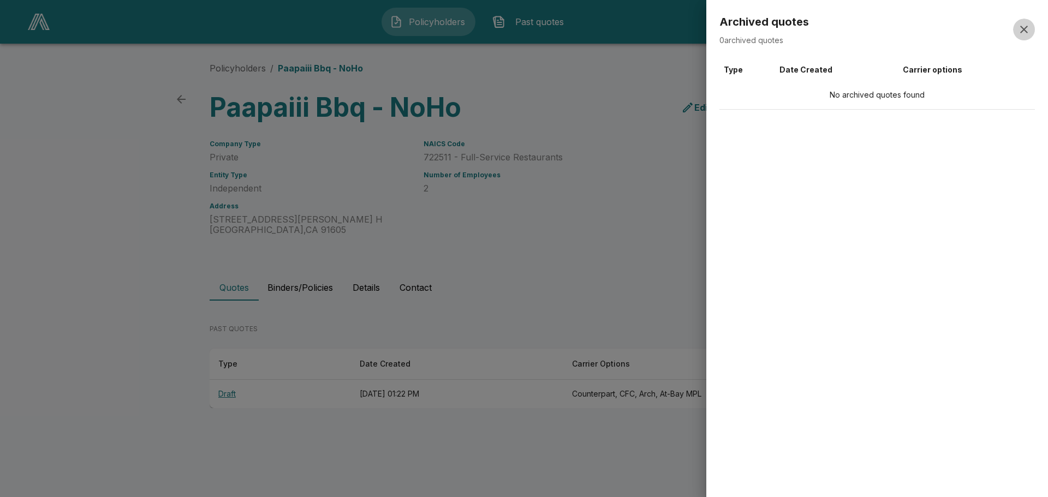
click at [1021, 33] on icon "button" at bounding box center [1023, 29] width 13 height 13
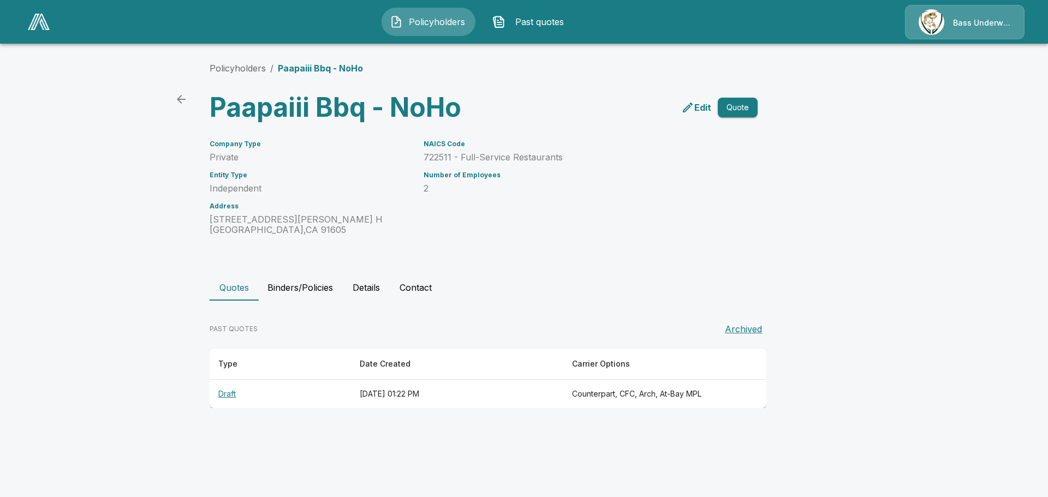
click at [305, 288] on button "Binders/Policies" at bounding box center [300, 288] width 83 height 26
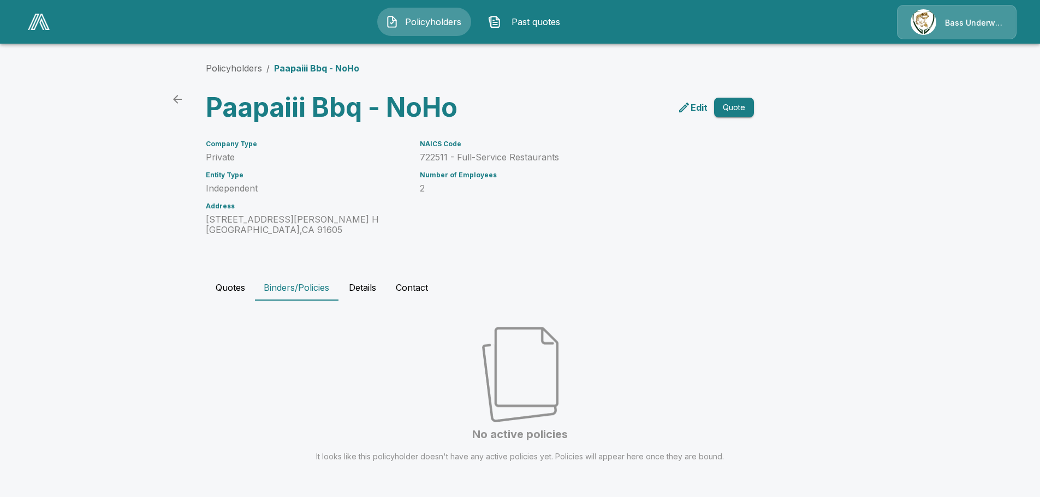
click at [347, 283] on button "Details" at bounding box center [362, 288] width 49 height 26
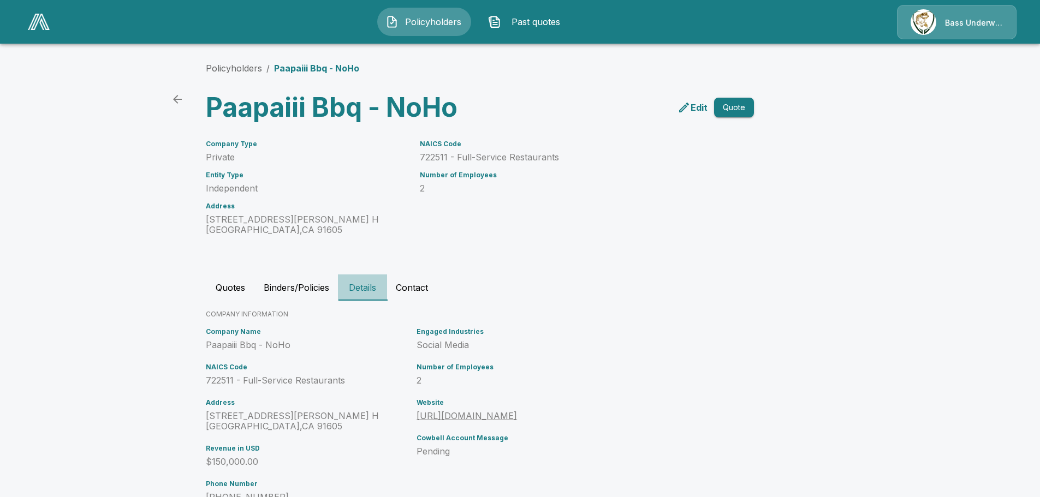
click at [360, 283] on button "Details" at bounding box center [362, 288] width 49 height 26
click at [422, 286] on button "Contact" at bounding box center [412, 288] width 50 height 26
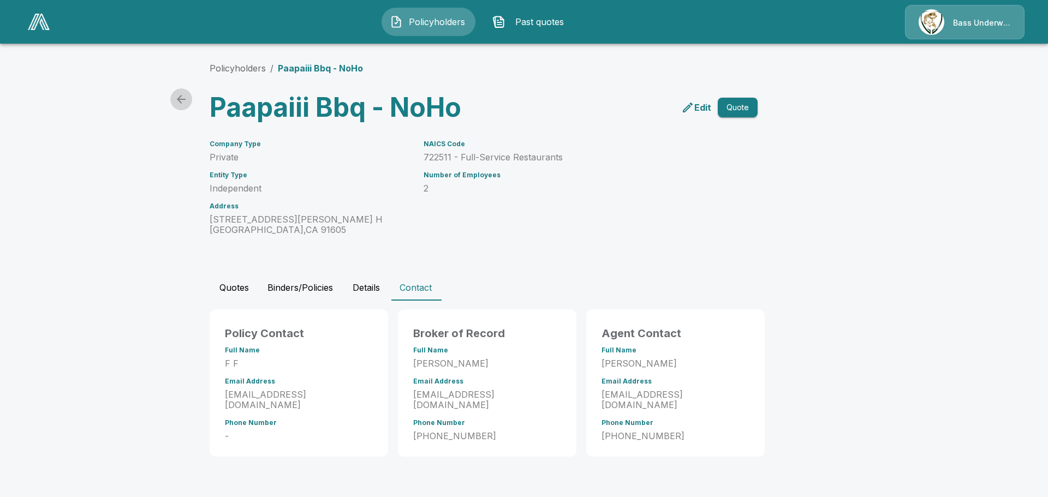
click at [183, 94] on icon "back" at bounding box center [181, 99] width 13 height 13
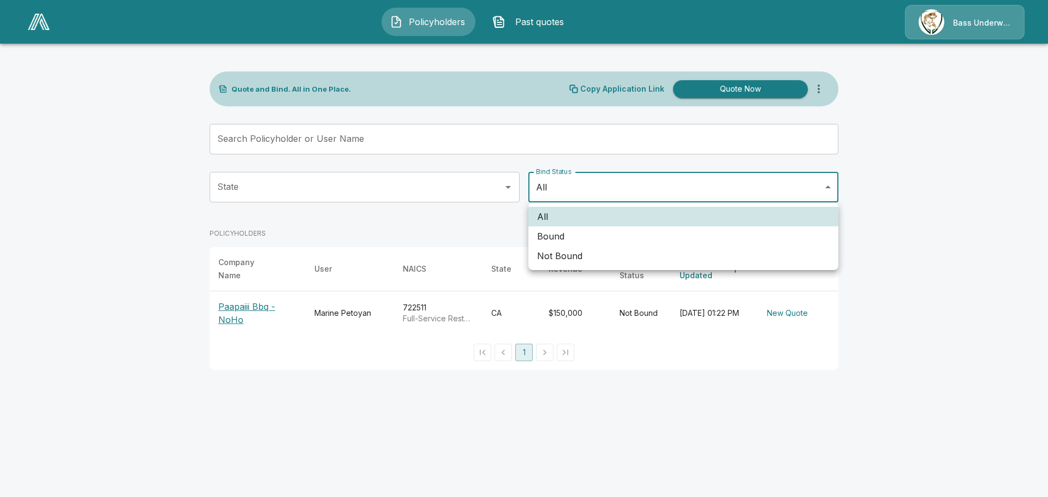
click at [607, 199] on body "Policyholders Past quotes Bass Underwriters Quote and Bind. All in One Place. C…" at bounding box center [524, 191] width 1048 height 383
click at [606, 189] on div at bounding box center [524, 248] width 1048 height 497
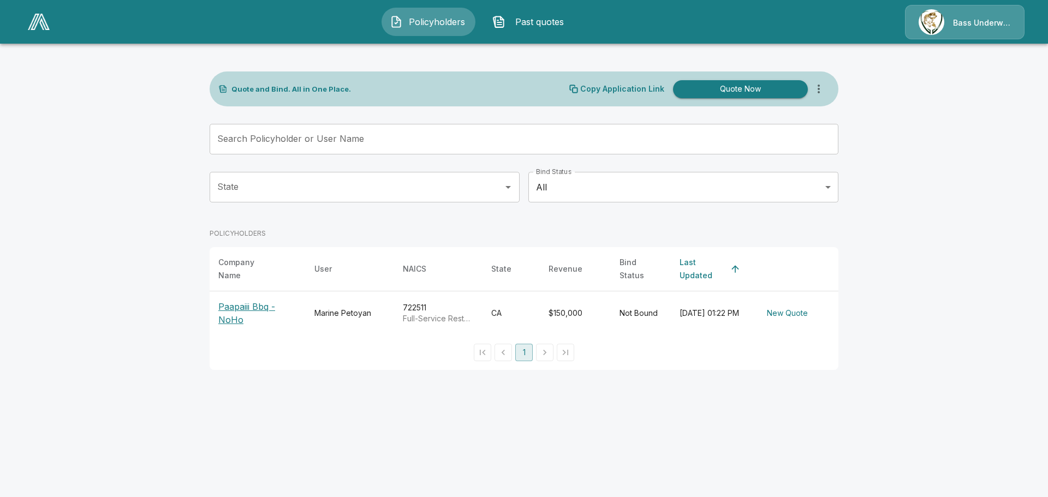
drag, startPoint x: 259, startPoint y: 295, endPoint x: 175, endPoint y: 317, distance: 86.2
click at [175, 317] on main "Quote and Bind. All in One Place. Copy Application Link Quote Now Search Policy…" at bounding box center [524, 191] width 1048 height 383
click at [245, 300] on p "Paapaiii Bbq - NoHo" at bounding box center [257, 313] width 79 height 26
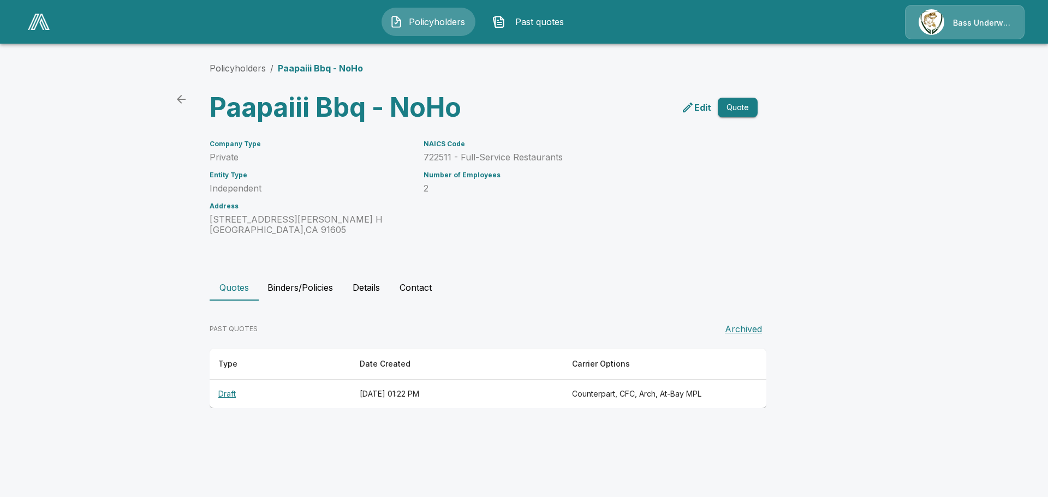
click at [233, 395] on th "Draft" at bounding box center [280, 394] width 141 height 29
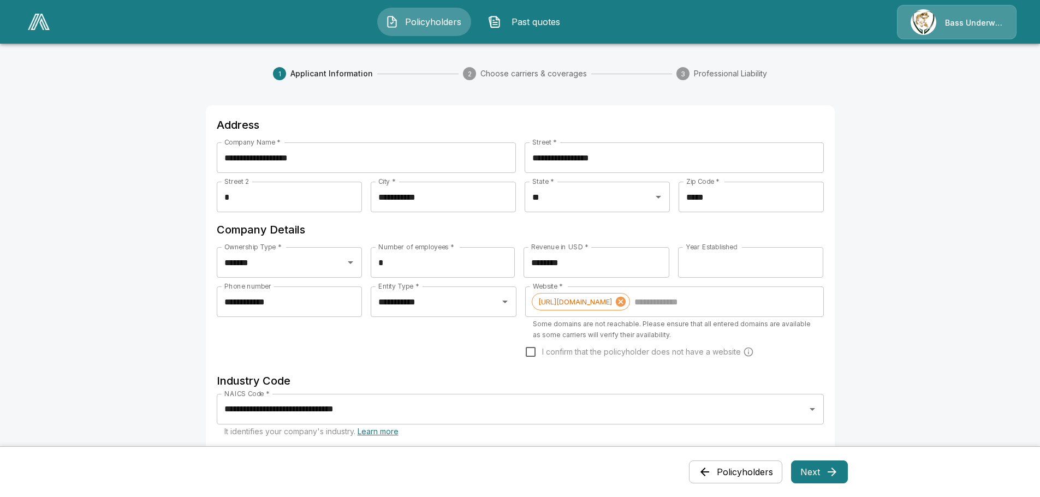
click at [991, 4] on header "Policyholders Past quotes Bass Underwriters" at bounding box center [520, 22] width 1040 height 44
click at [965, 24] on div "Bass Underwriters" at bounding box center [957, 22] width 120 height 34
click at [964, 24] on div "Bass Underwriters" at bounding box center [957, 22] width 120 height 34
click at [43, 23] on img at bounding box center [39, 22] width 22 height 16
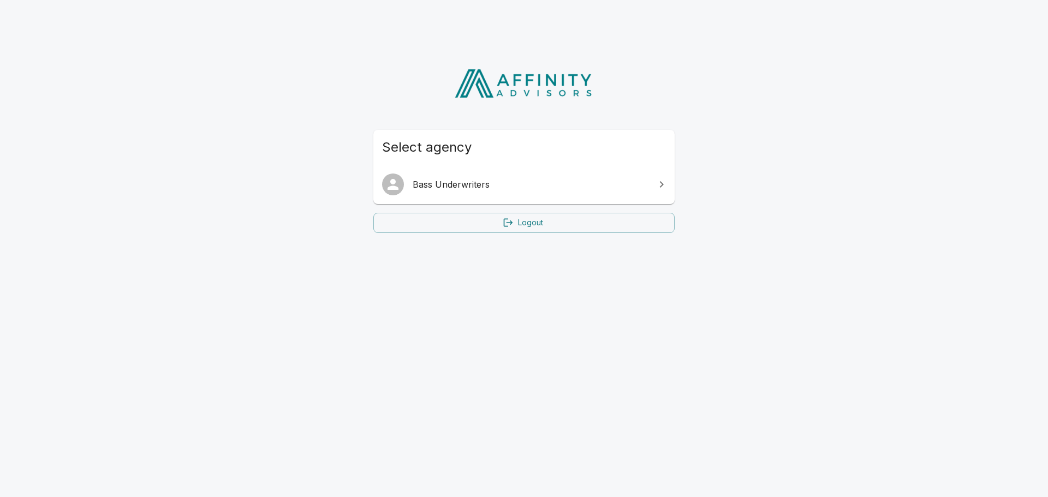
click at [462, 220] on link "Logout" at bounding box center [523, 223] width 301 height 20
